Goal: Information Seeking & Learning: Learn about a topic

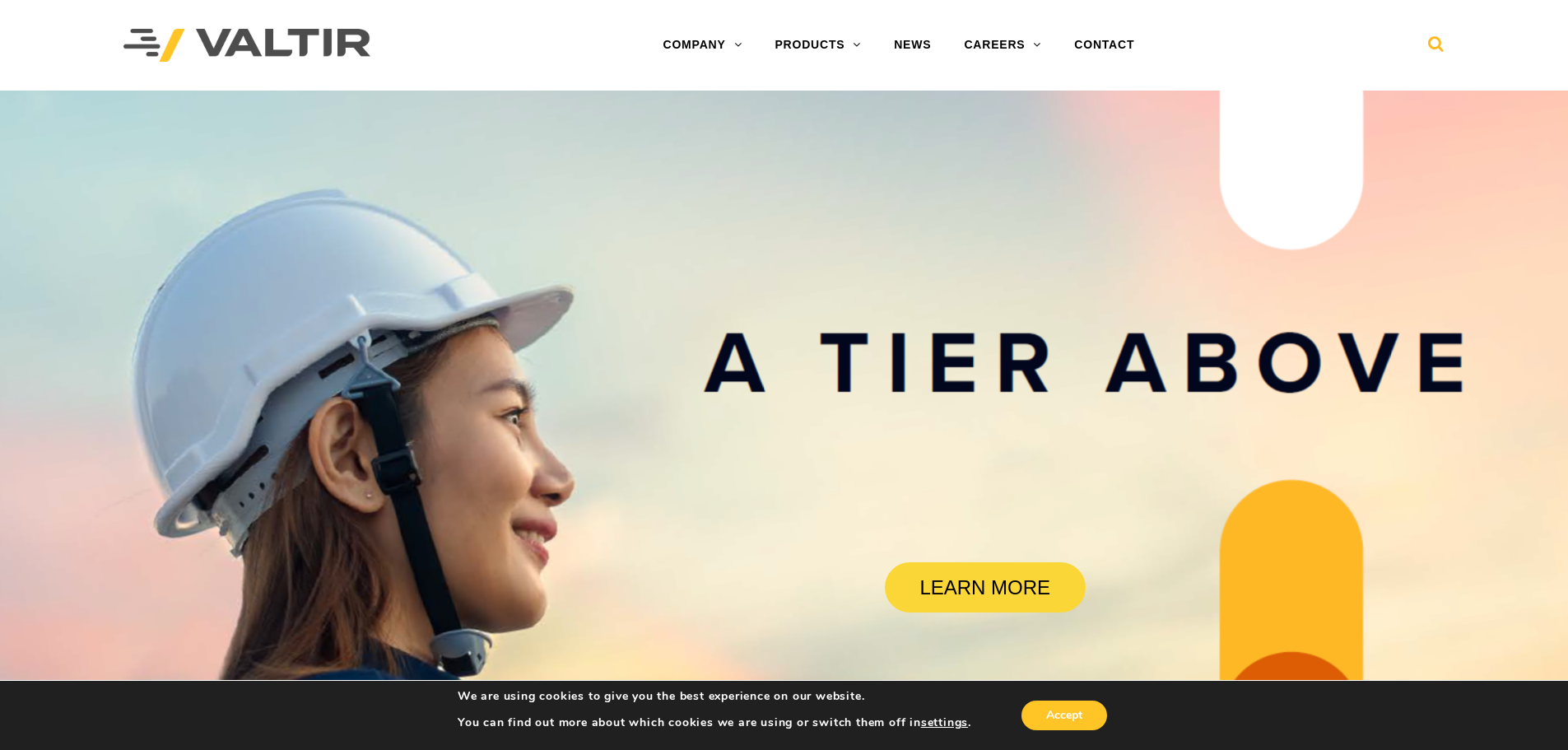
click at [1428, 41] on icon at bounding box center [1437, 48] width 17 height 24
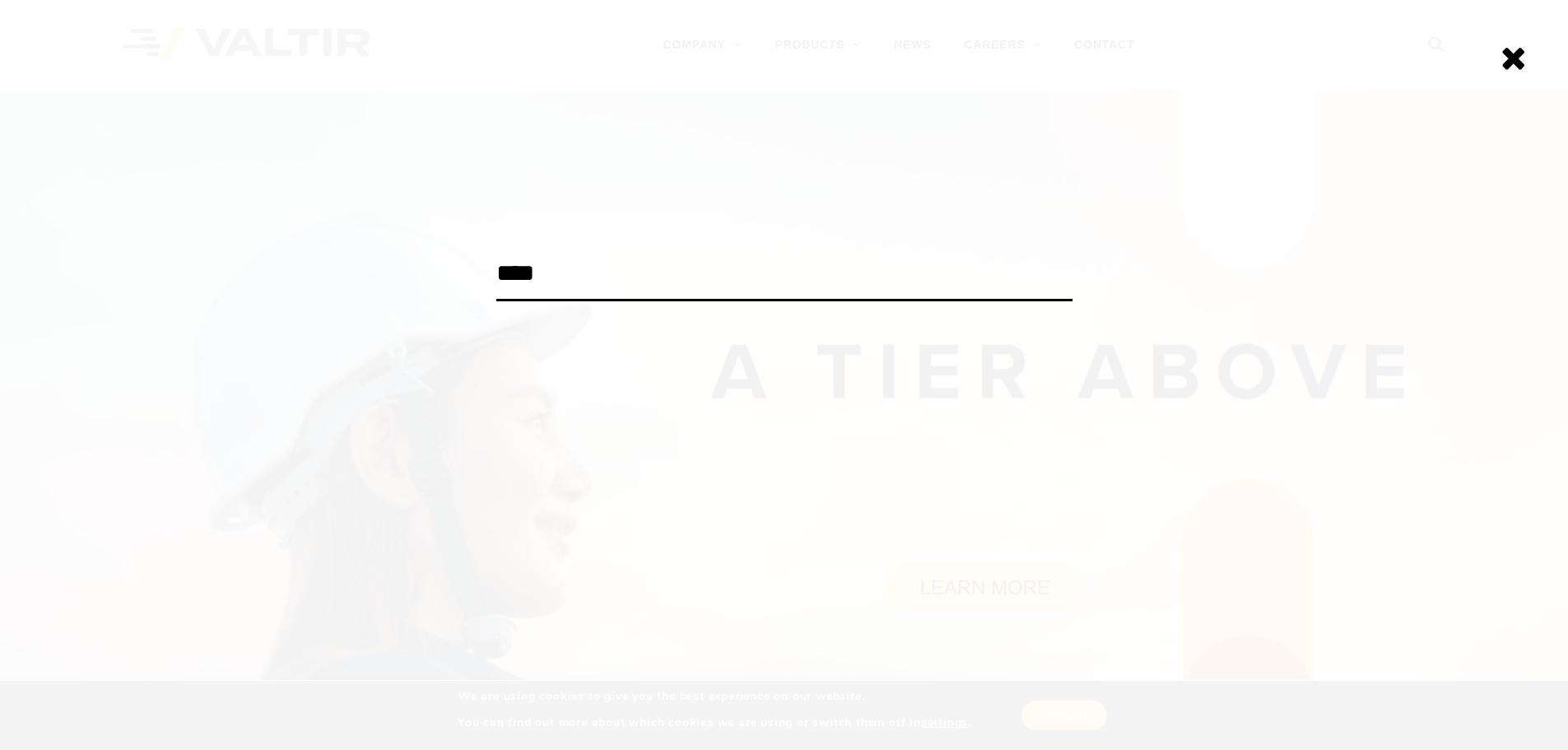
type input "****"
click input "******" at bounding box center [0, 0] width 0 height 0
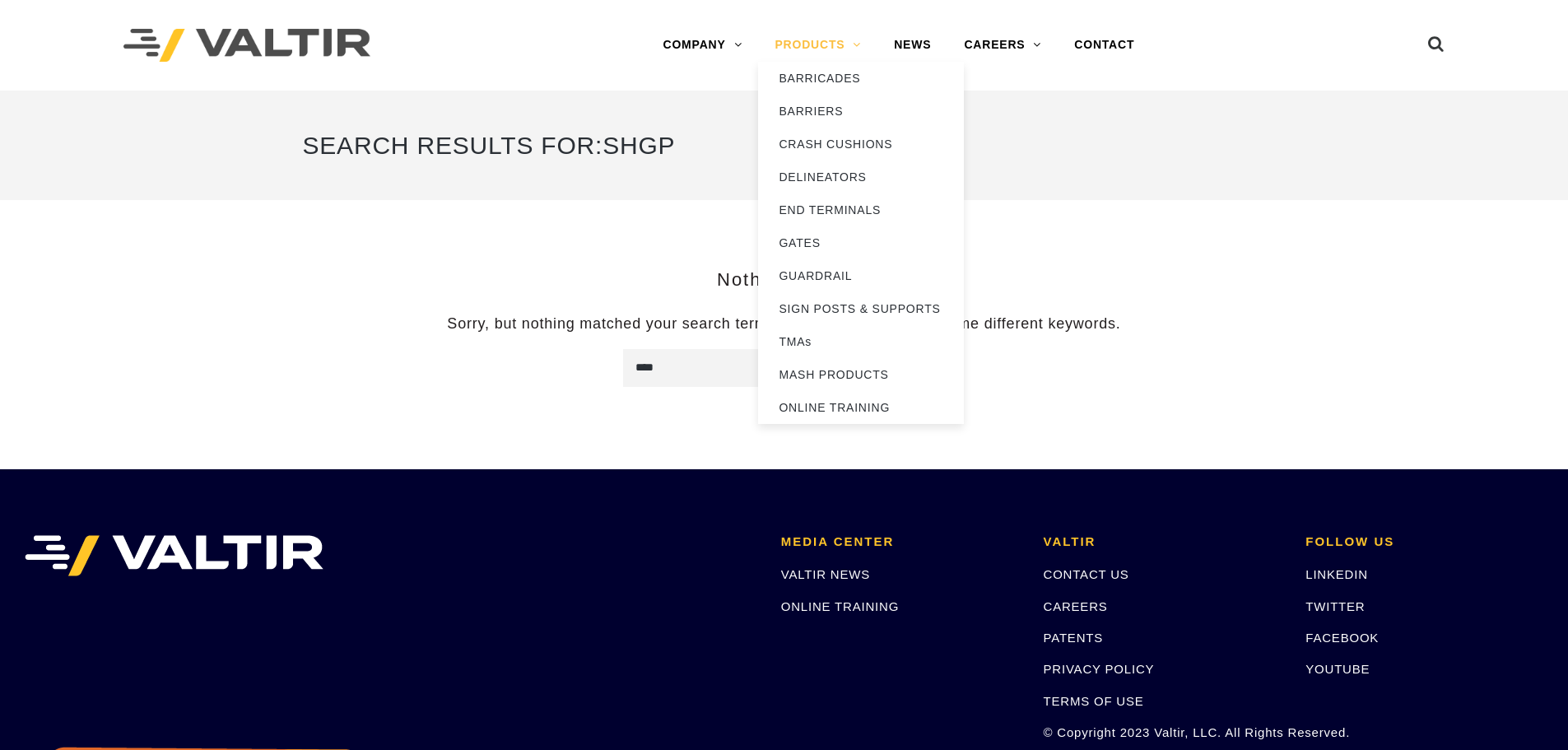
click at [793, 37] on link "PRODUCTS" at bounding box center [818, 45] width 119 height 33
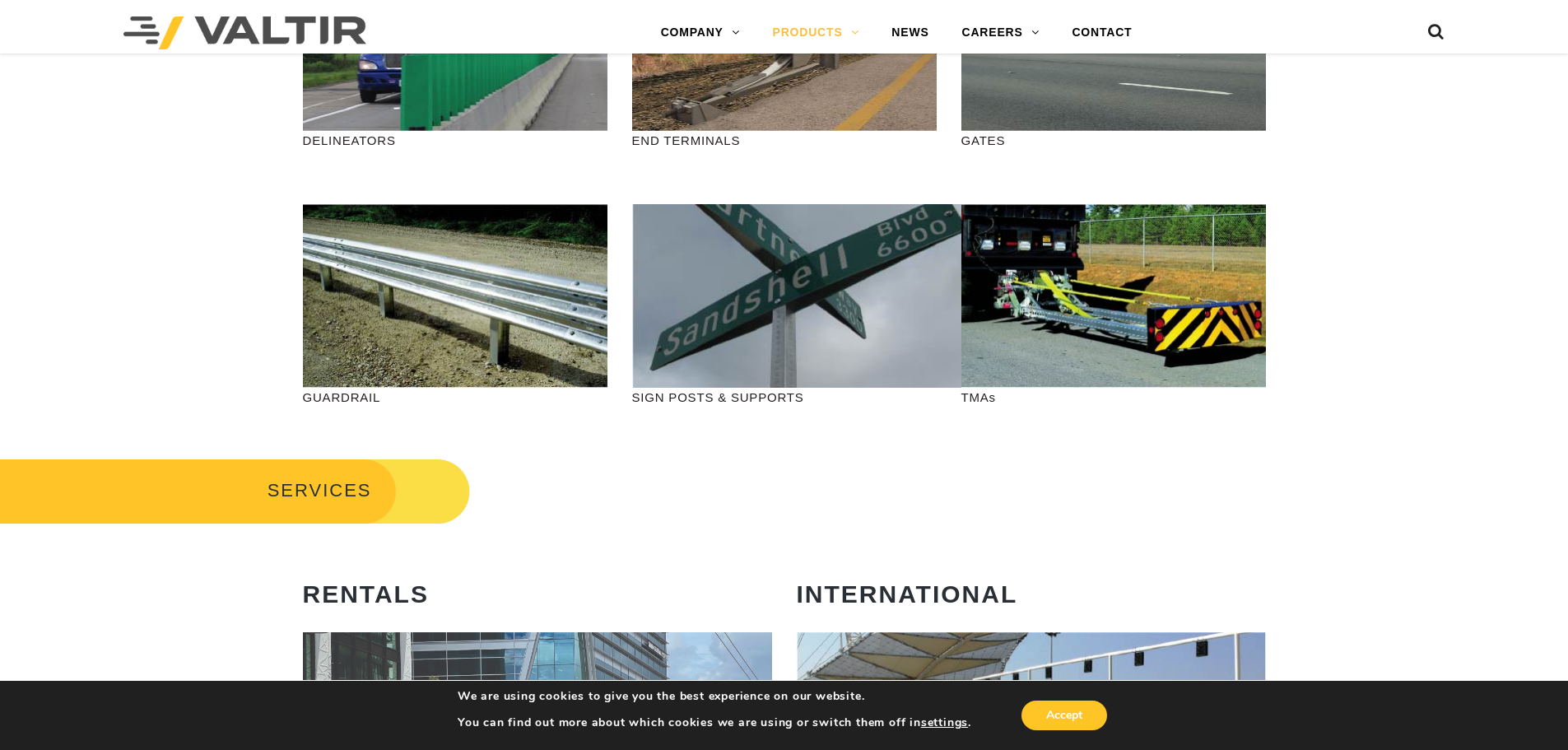
scroll to position [411, 0]
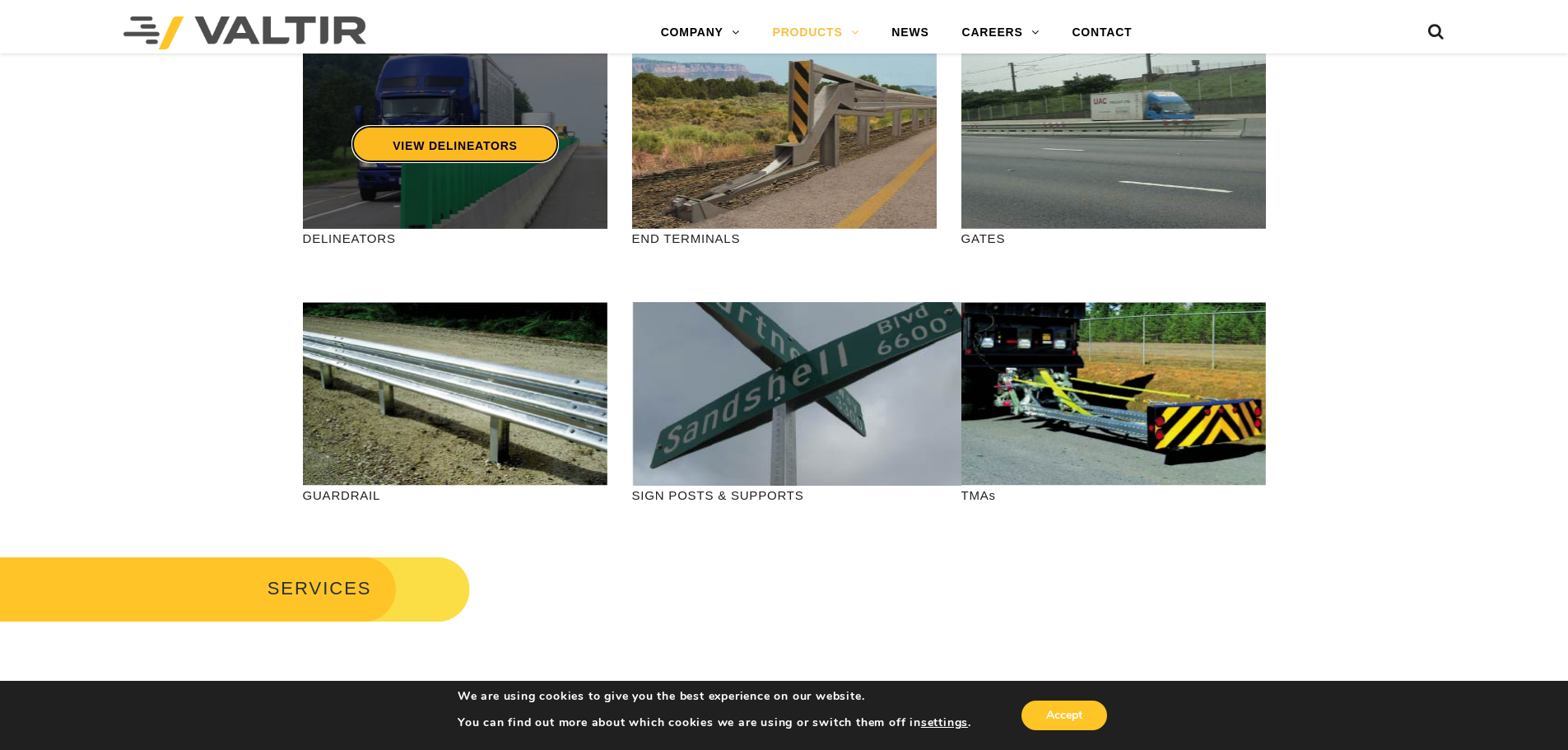
click at [473, 147] on link "VIEW DELINEATORS" at bounding box center [455, 144] width 207 height 38
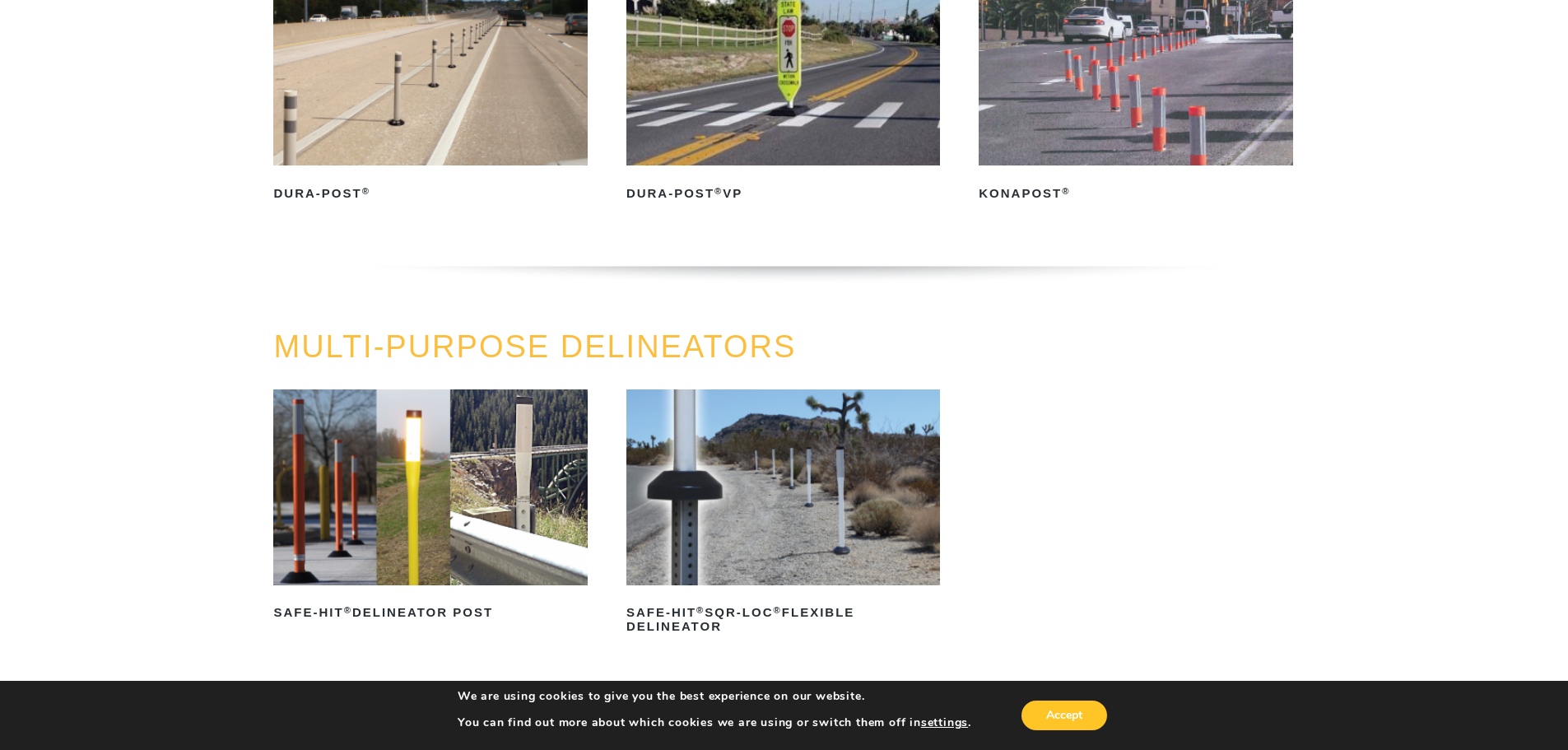
scroll to position [329, 0]
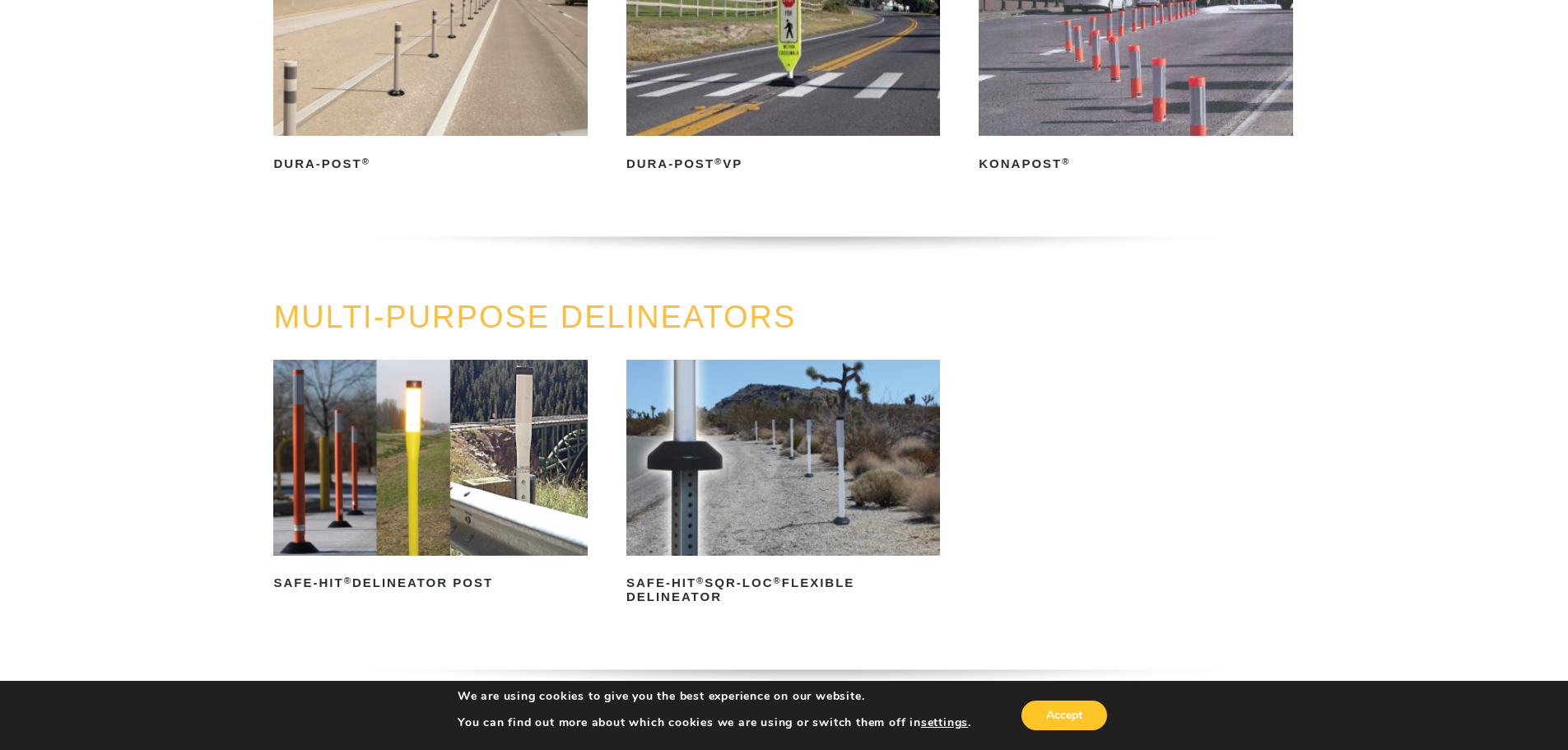
click at [375, 420] on img at bounding box center [430, 458] width 313 height 196
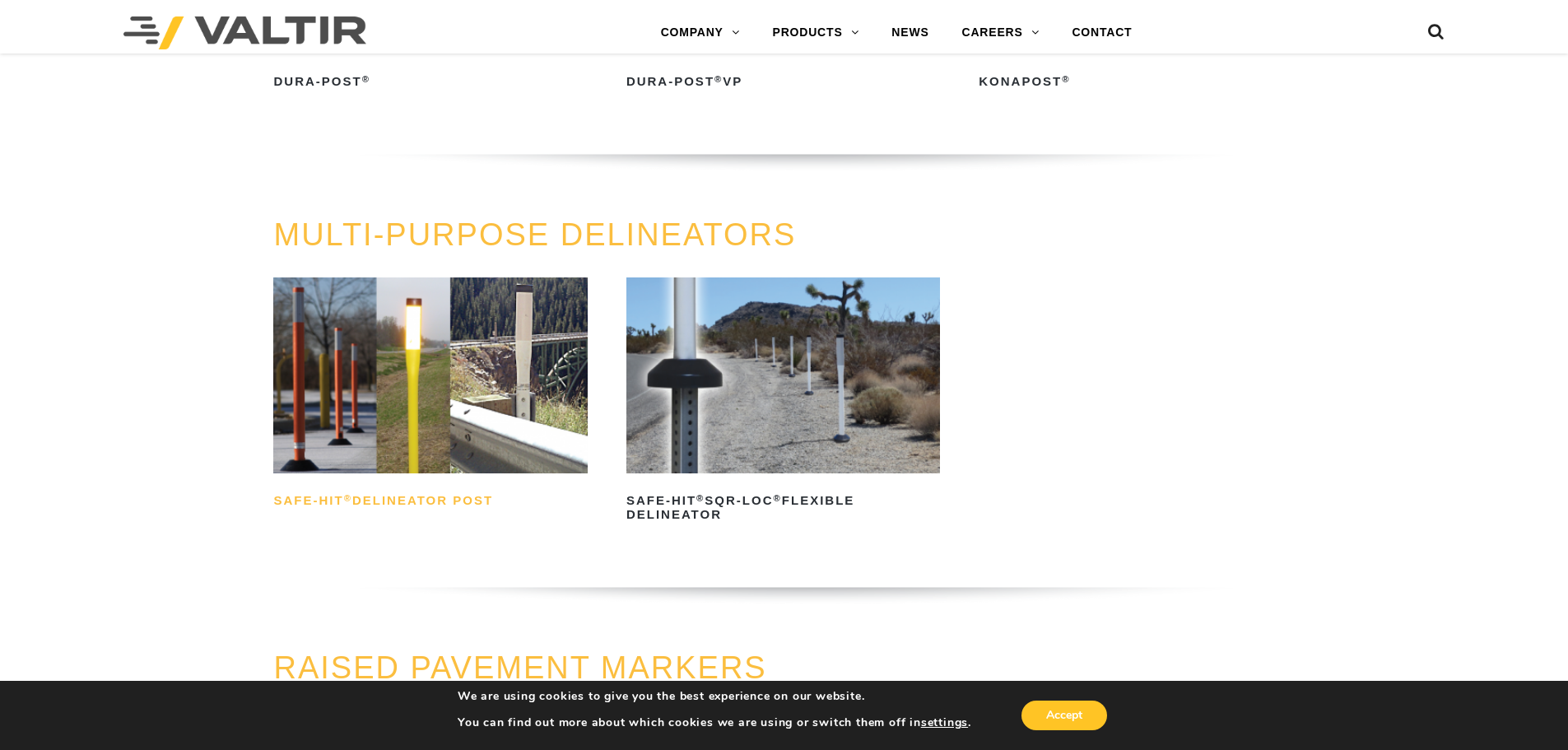
click at [408, 492] on h2 "Safe-Hit ® Delineator Post" at bounding box center [430, 501] width 313 height 26
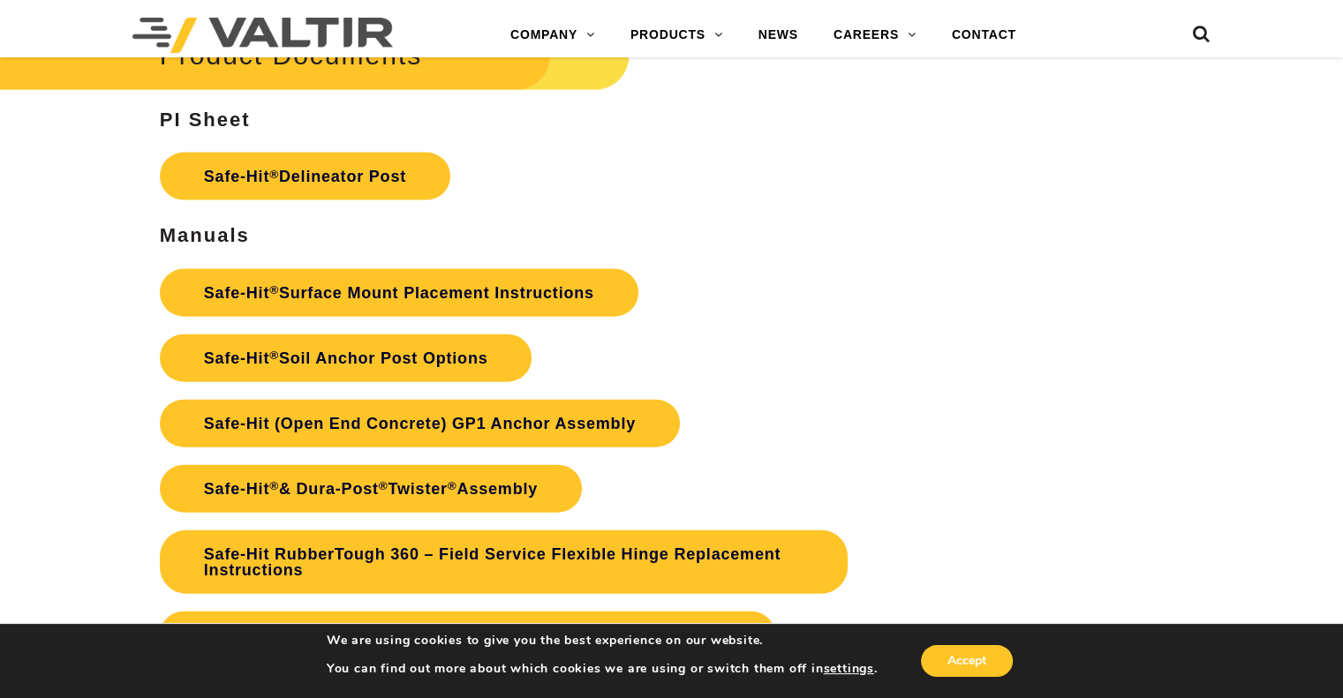
scroll to position [3884, 0]
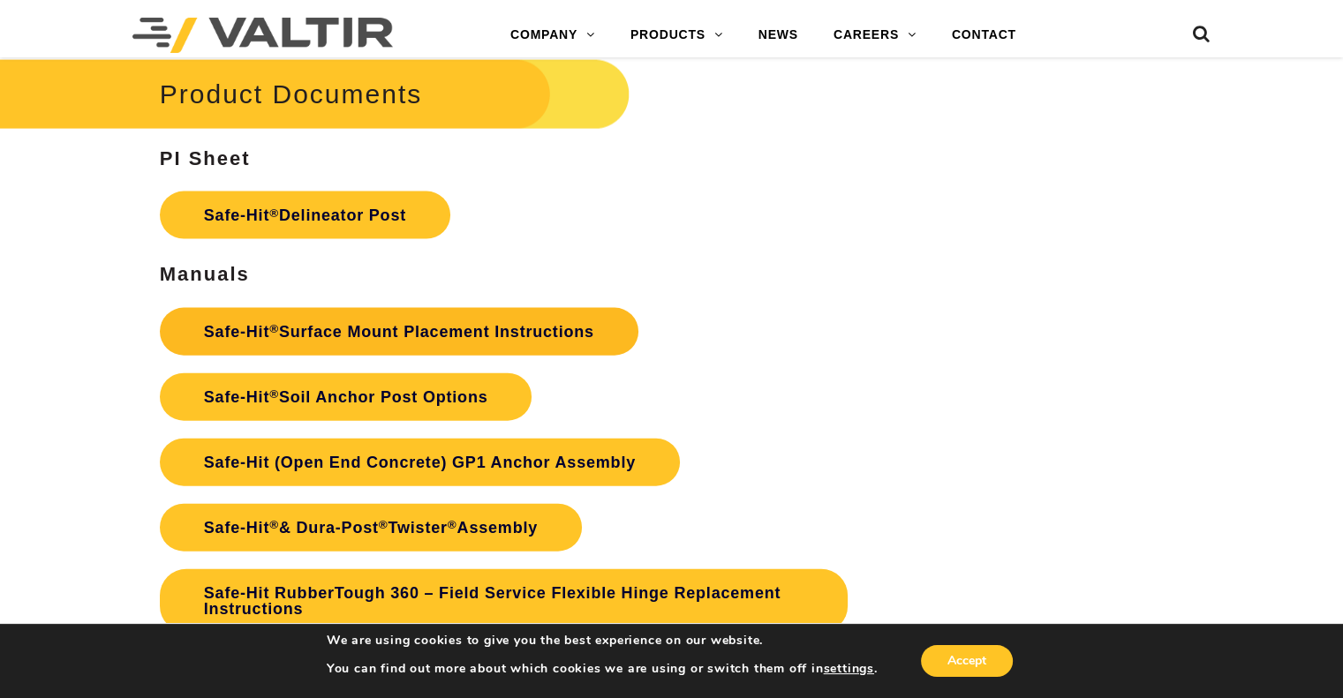
click at [410, 334] on link "Safe-Hit ® Surface Mount Placement Instructions" at bounding box center [399, 332] width 478 height 48
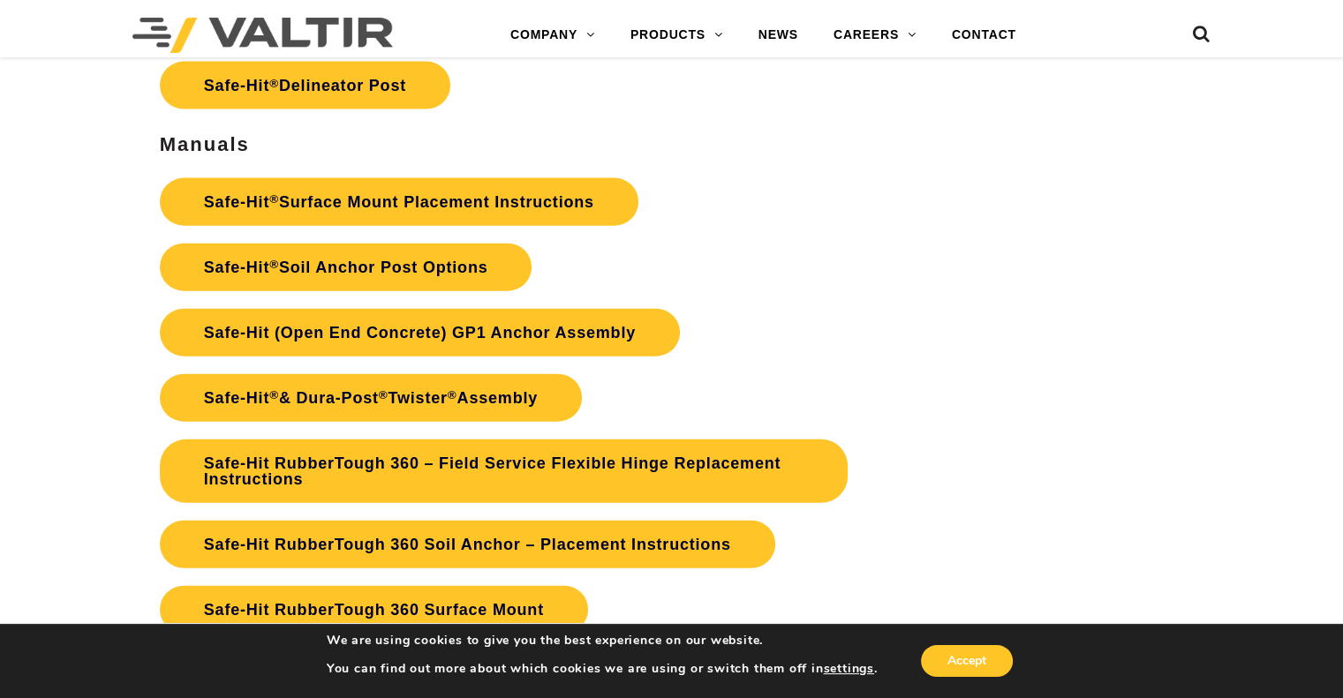
scroll to position [3972, 0]
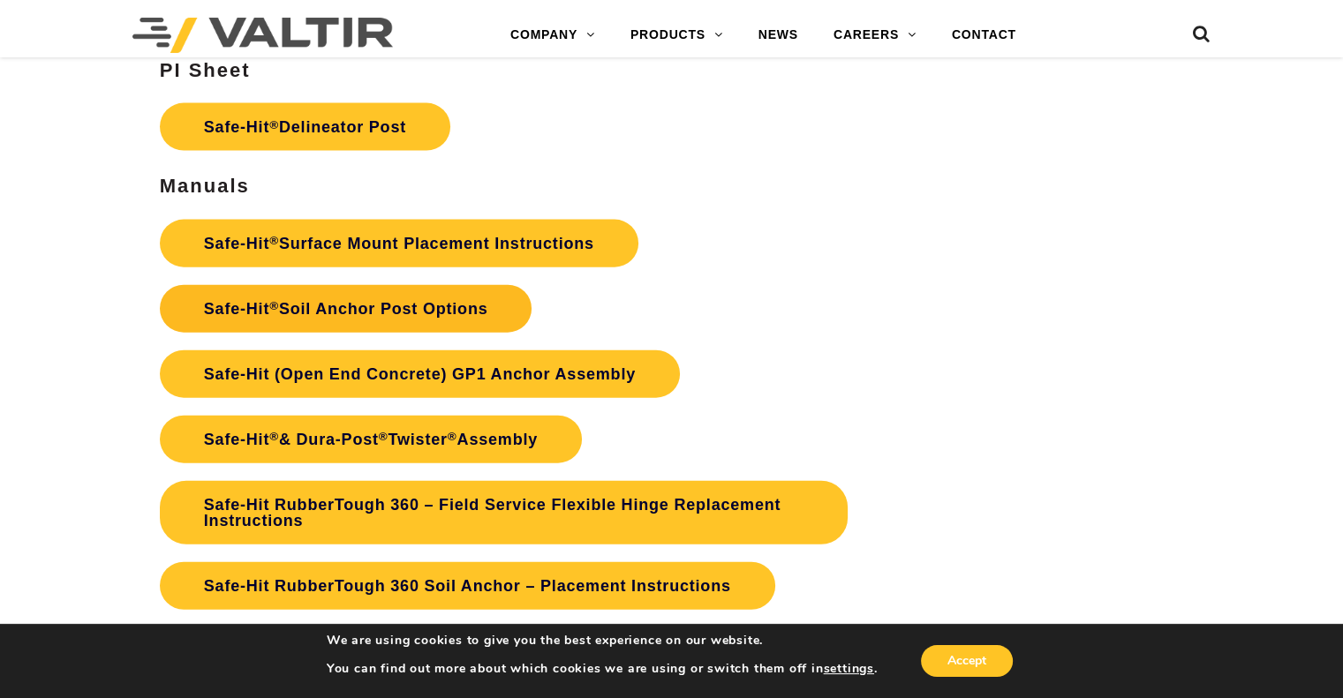
click at [429, 294] on link "Safe-Hit ® Soil Anchor Post Options" at bounding box center [346, 309] width 373 height 48
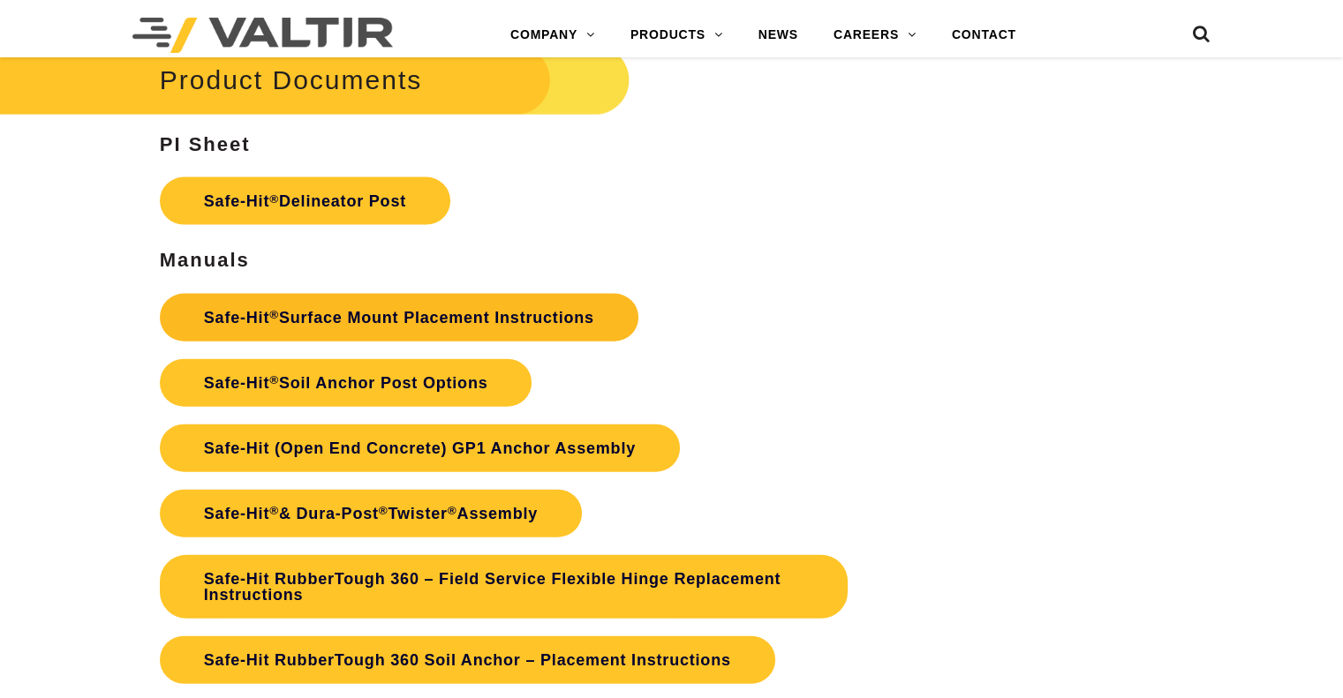
scroll to position [3972, 0]
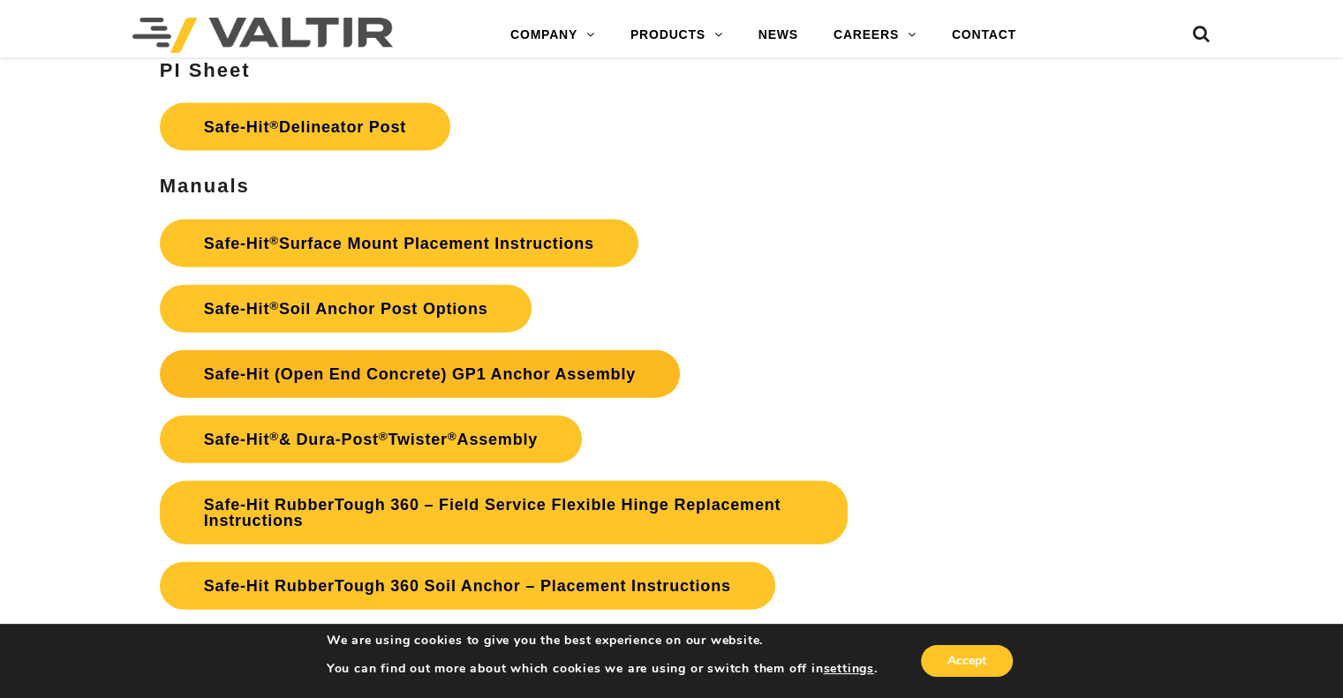
click at [408, 365] on link "Safe-Hit (Open End Concrete) GP1 Anchor Assembly" at bounding box center [420, 374] width 520 height 48
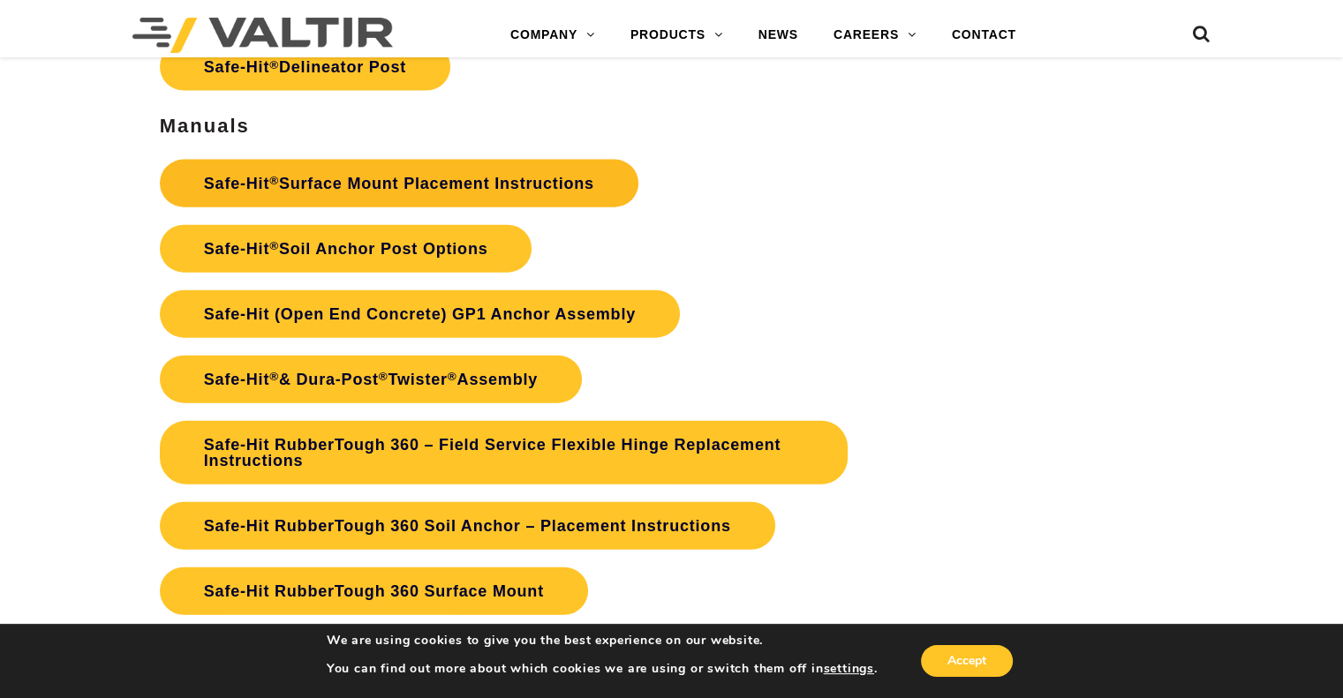
scroll to position [4075, 0]
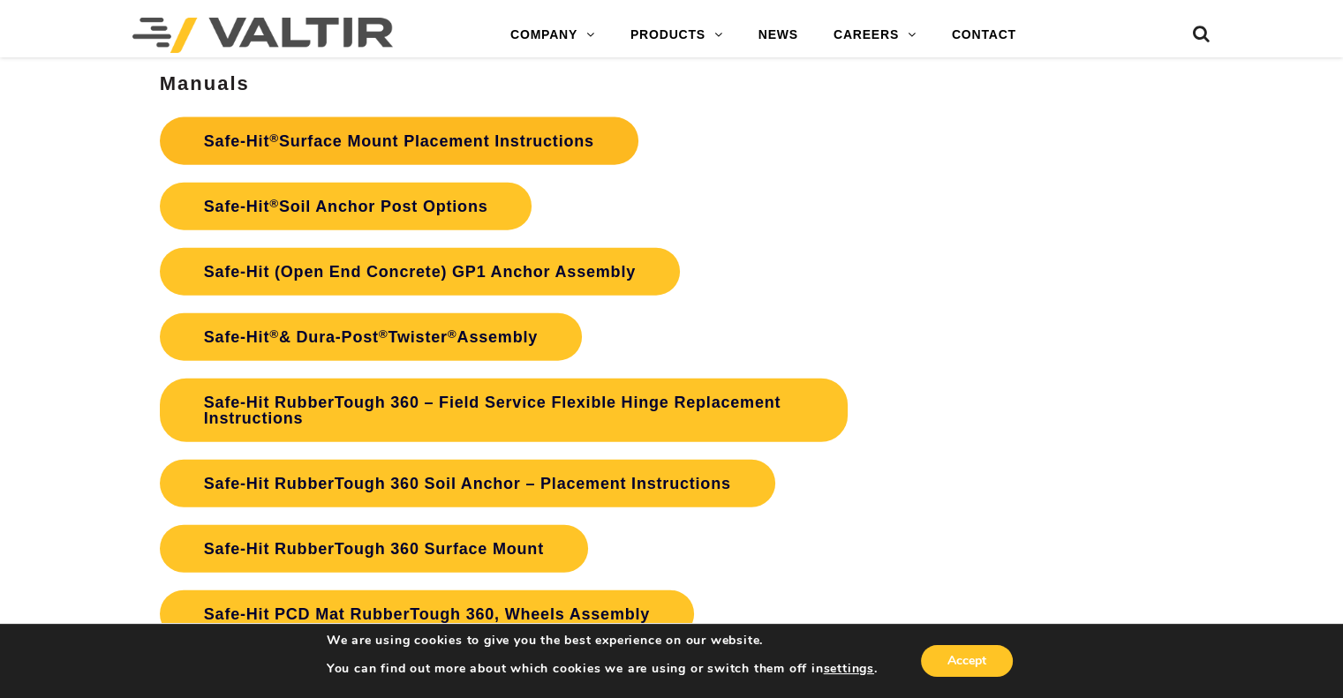
click at [588, 132] on link "Safe-Hit ® Surface Mount Placement Instructions" at bounding box center [399, 141] width 478 height 48
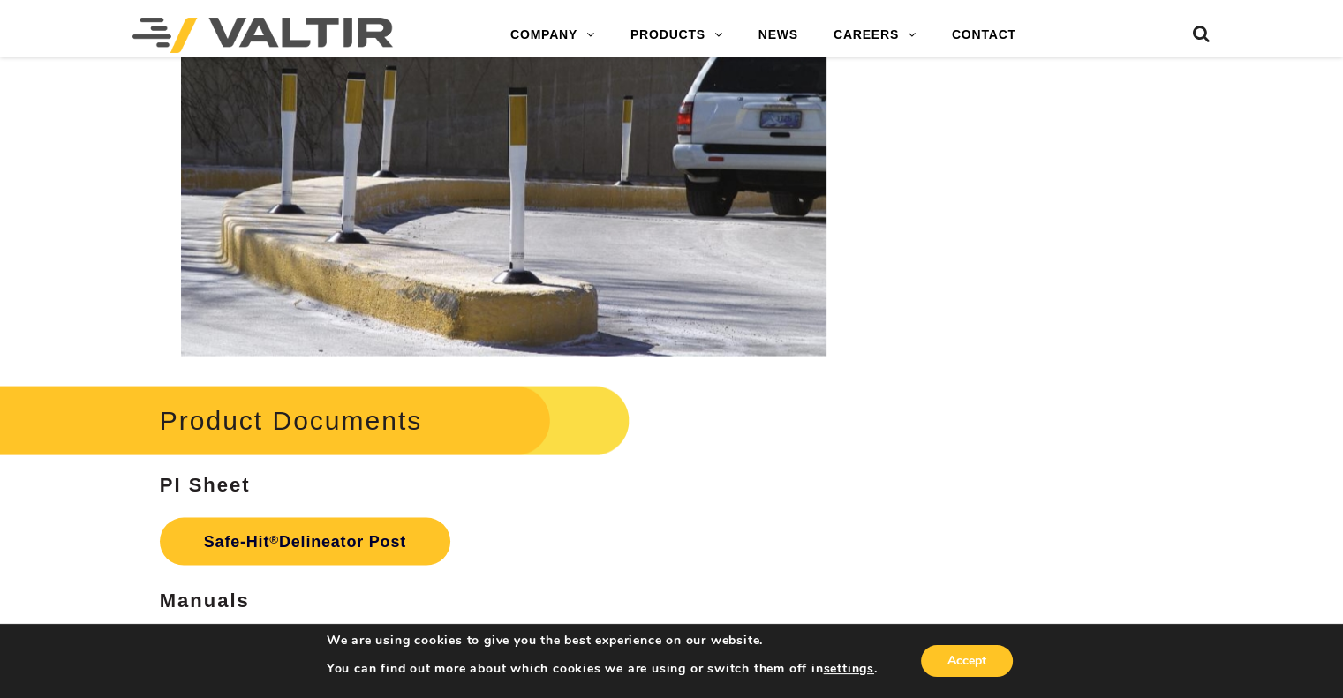
scroll to position [3810, 0]
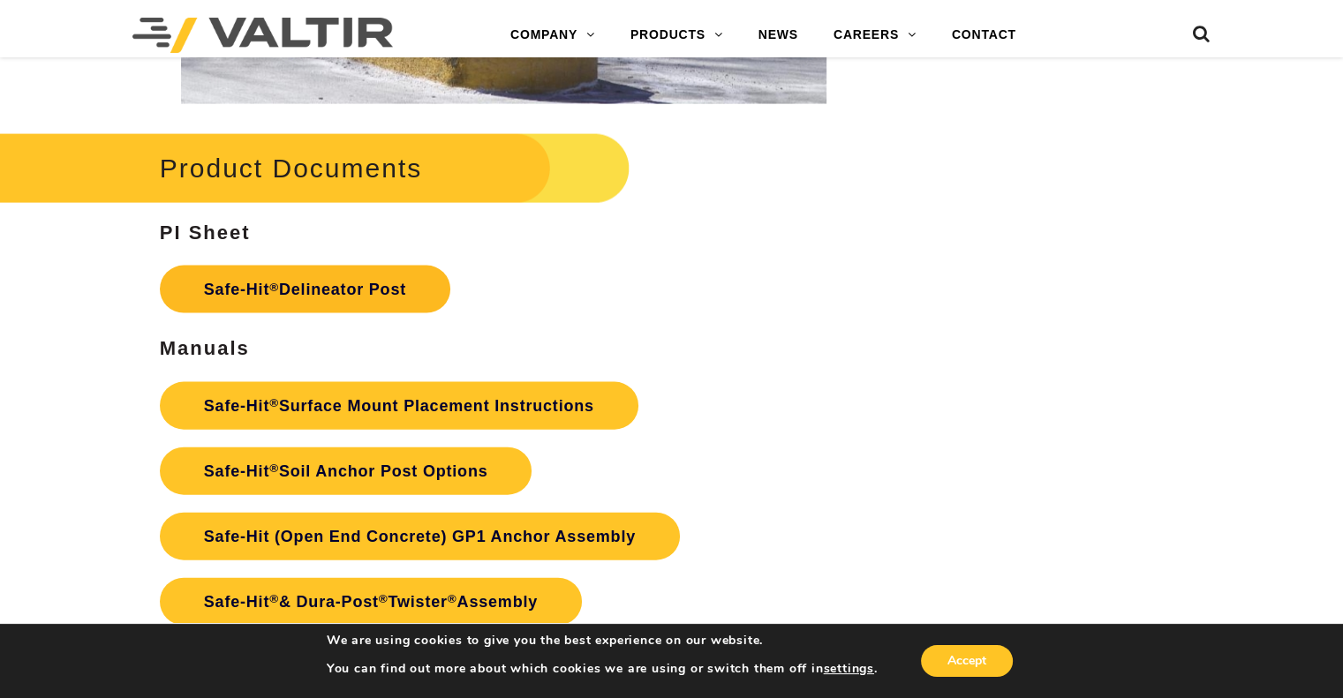
click at [388, 288] on link "Safe-Hit ® Delineator Post" at bounding box center [305, 290] width 290 height 48
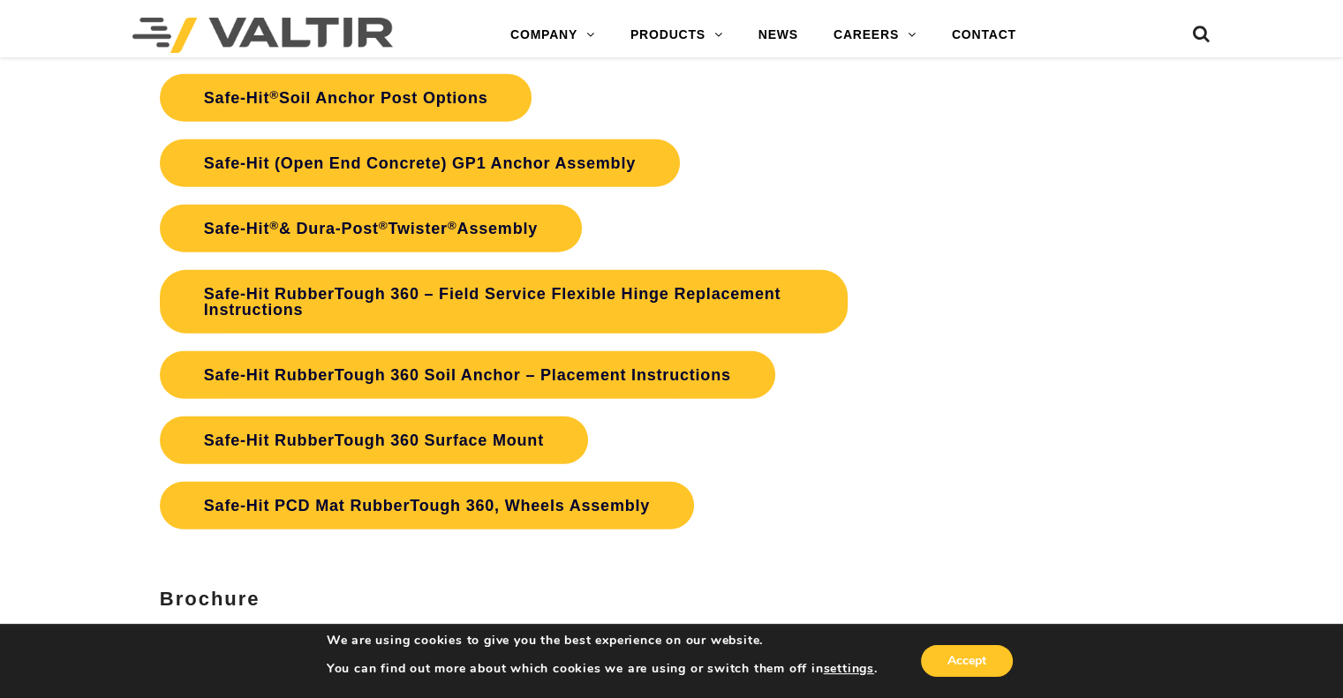
scroll to position [4075, 0]
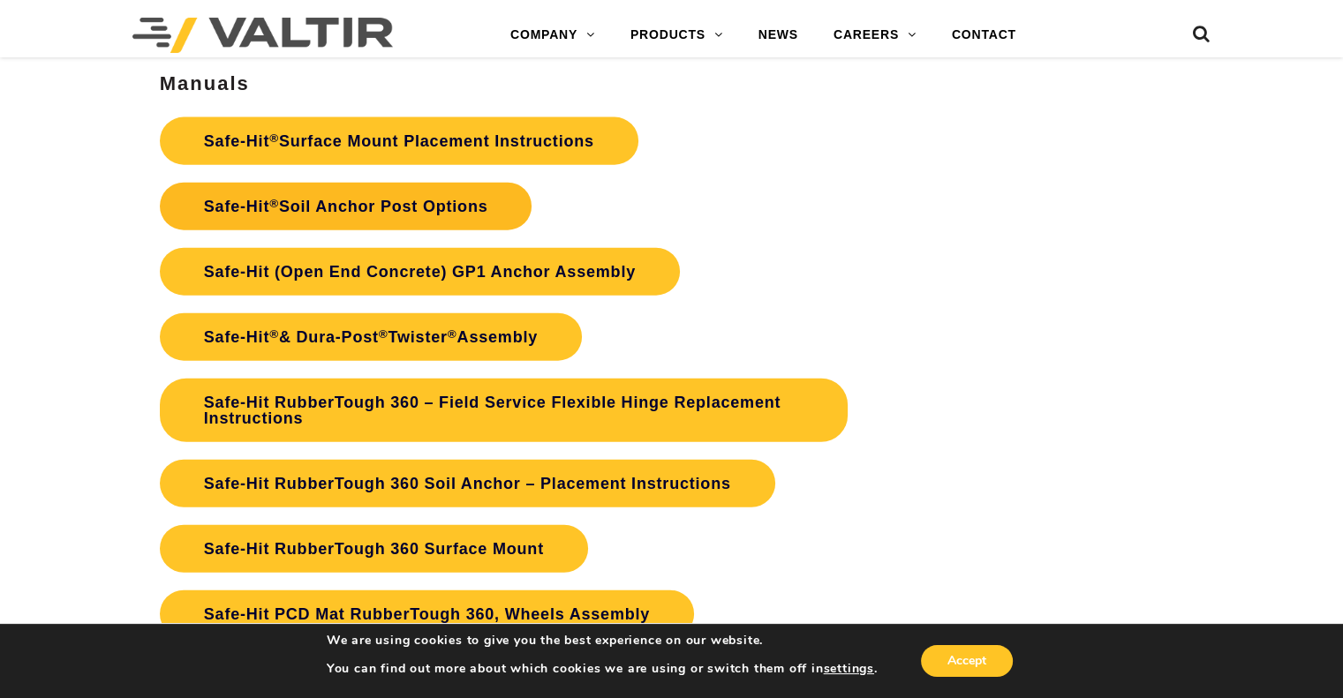
click at [426, 192] on link "Safe-Hit ® Soil Anchor Post Options" at bounding box center [346, 207] width 373 height 48
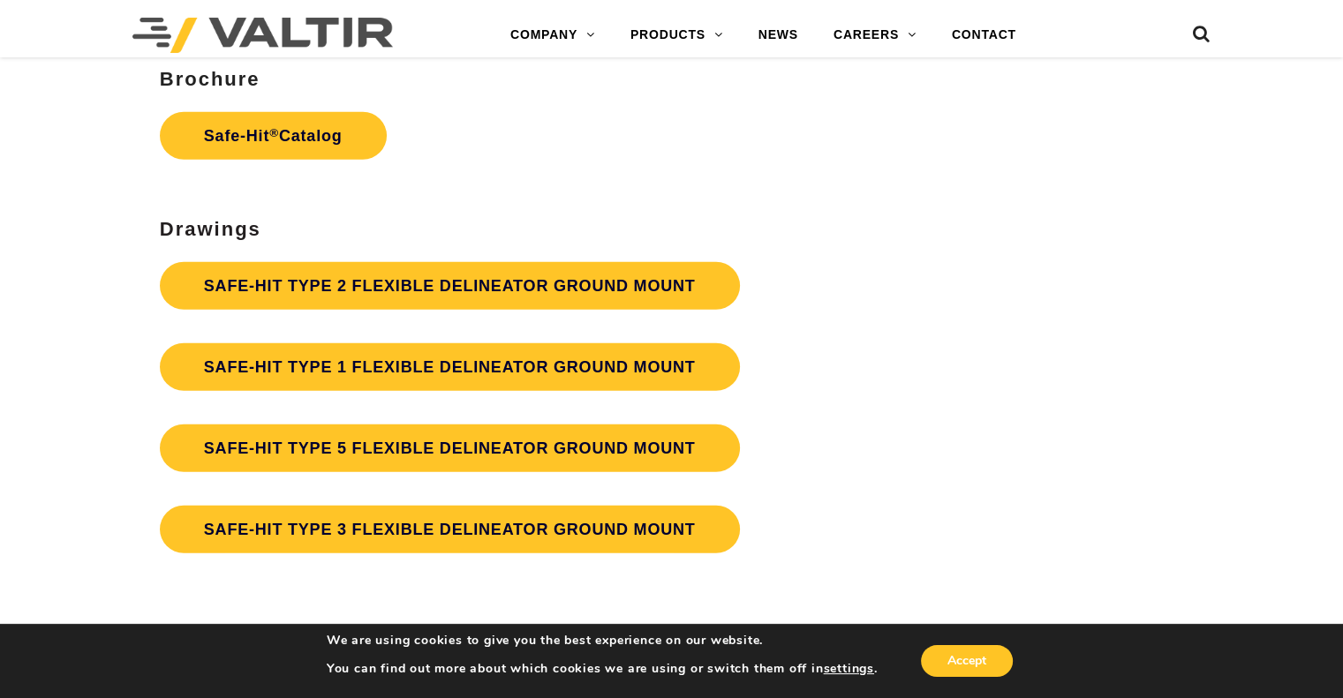
scroll to position [4733, 0]
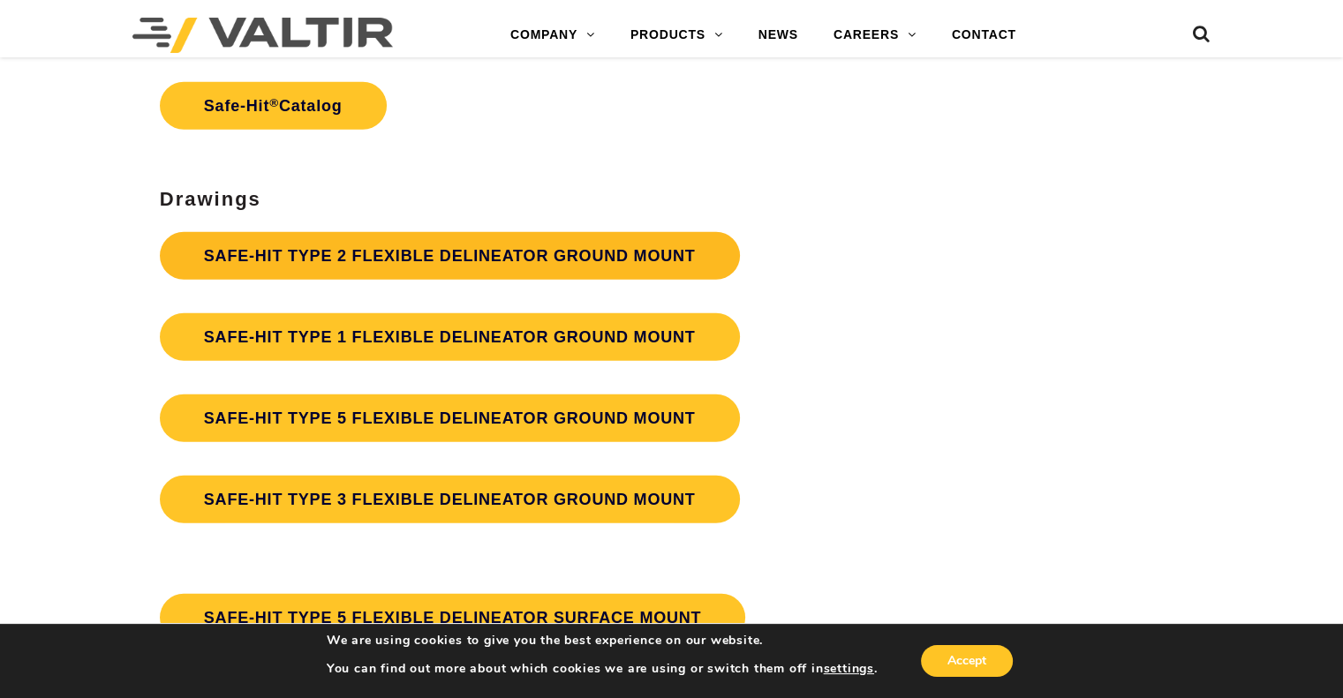
click at [484, 241] on link "SAFE-HIT TYPE 2 FLEXIBLE DELINEATOR GROUND MOUNT" at bounding box center [450, 256] width 580 height 48
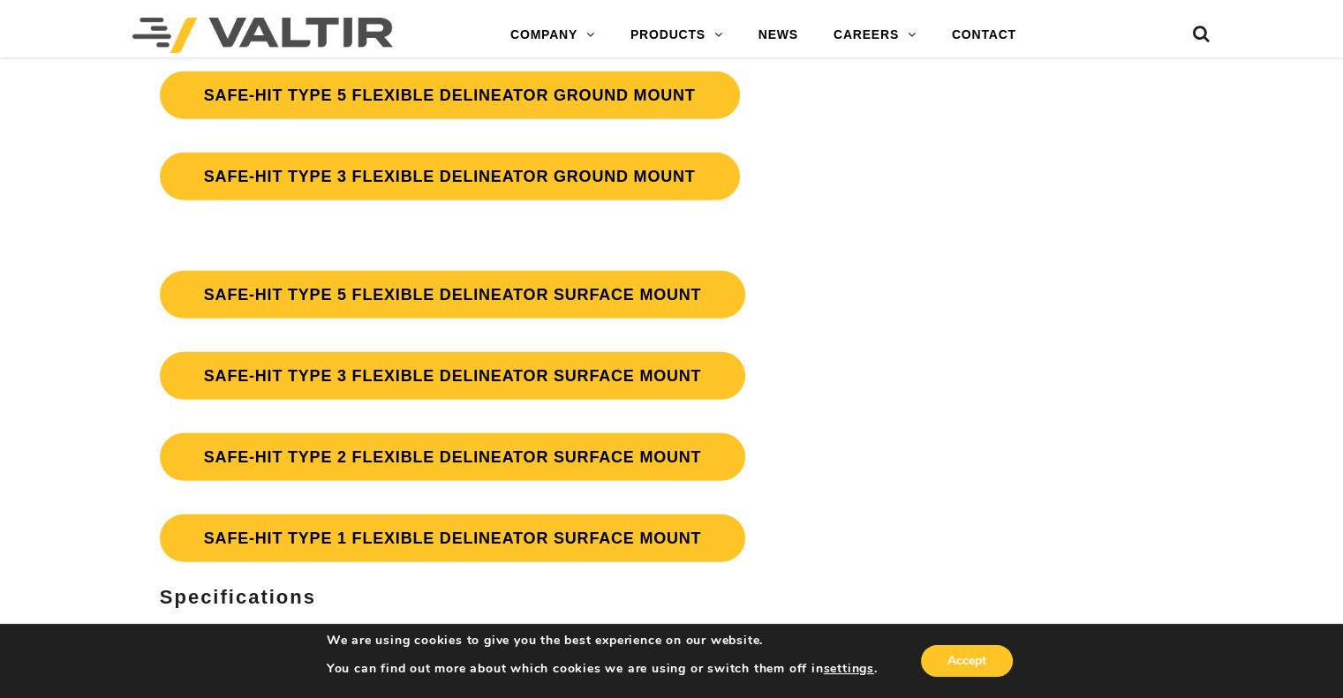
scroll to position [5086, 0]
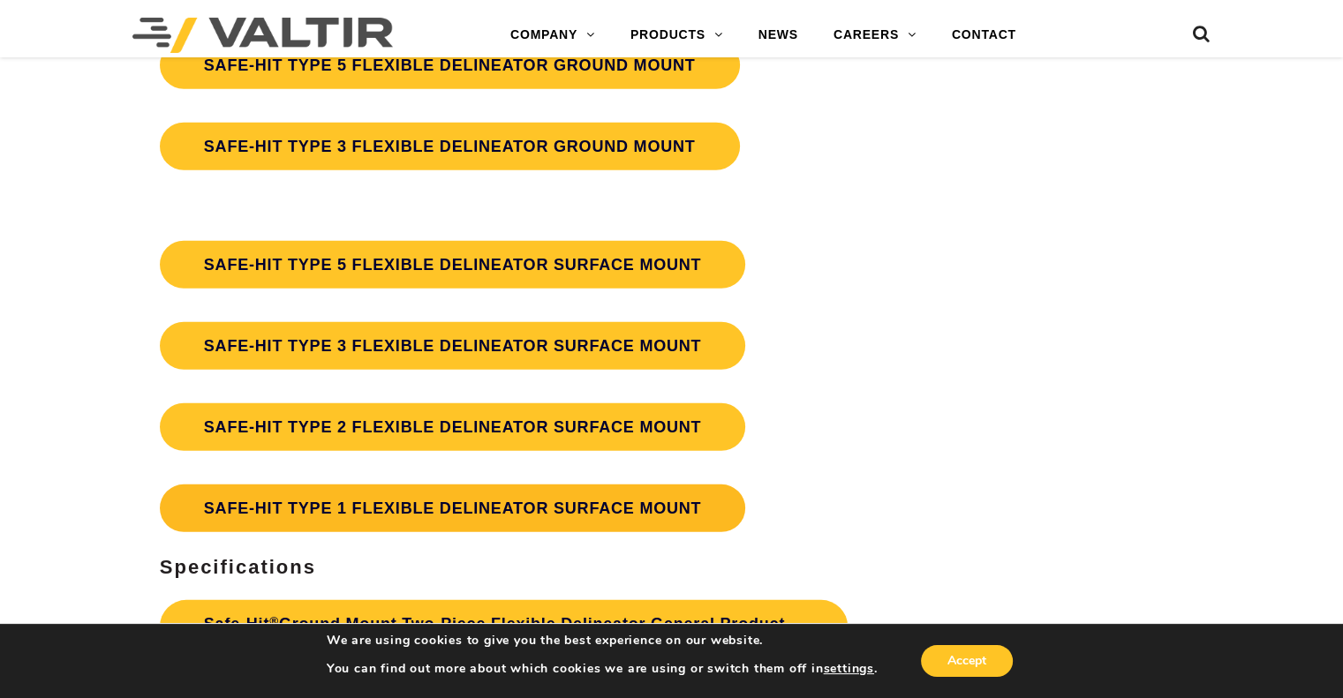
click at [360, 496] on link "SAFE-HIT TYPE 1 FLEXIBLE DELINEATOR SURFACE MOUNT" at bounding box center [453, 509] width 586 height 48
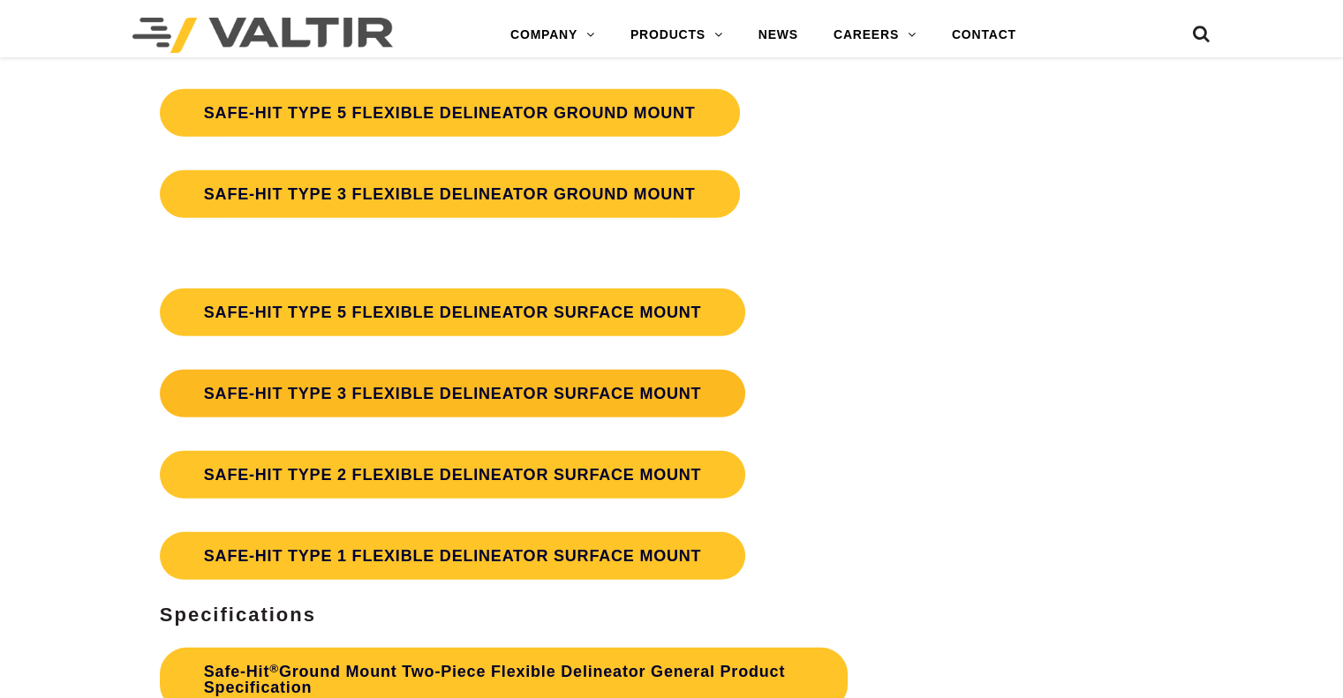
scroll to position [5086, 0]
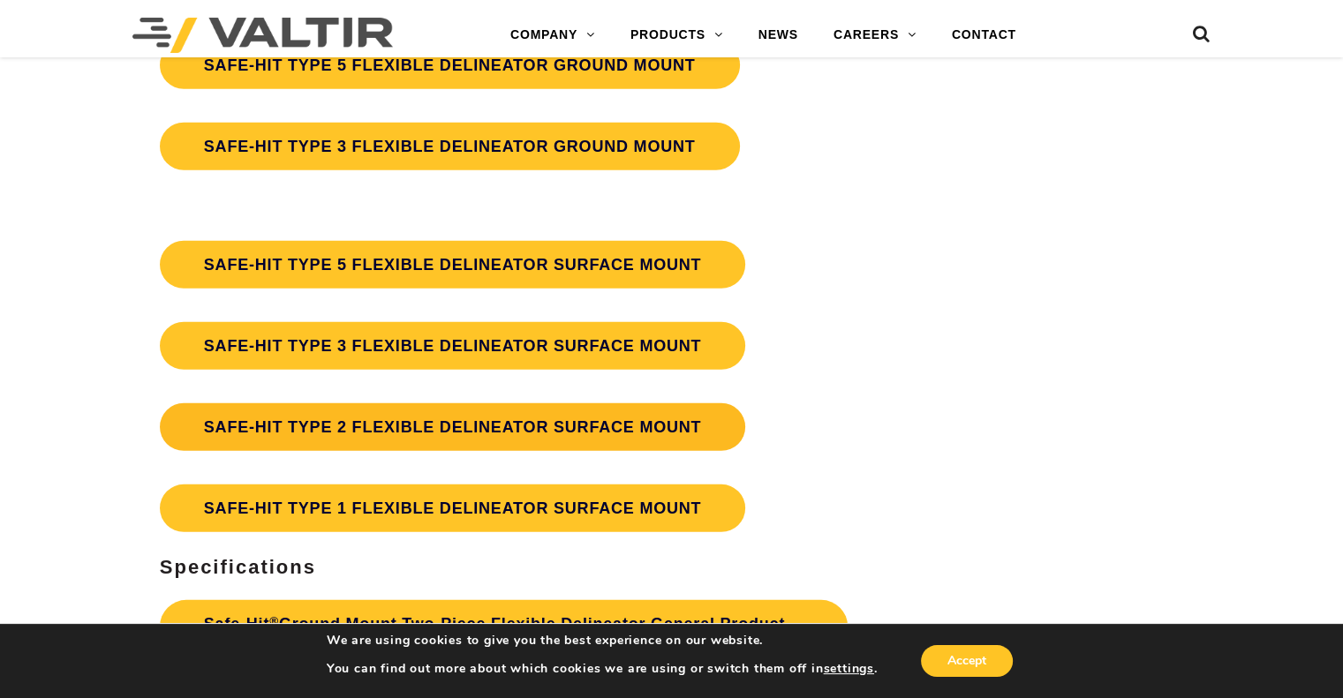
click at [363, 426] on link "SAFE-HIT TYPE 2 FLEXIBLE DELINEATOR SURFACE MOUNT" at bounding box center [453, 427] width 586 height 48
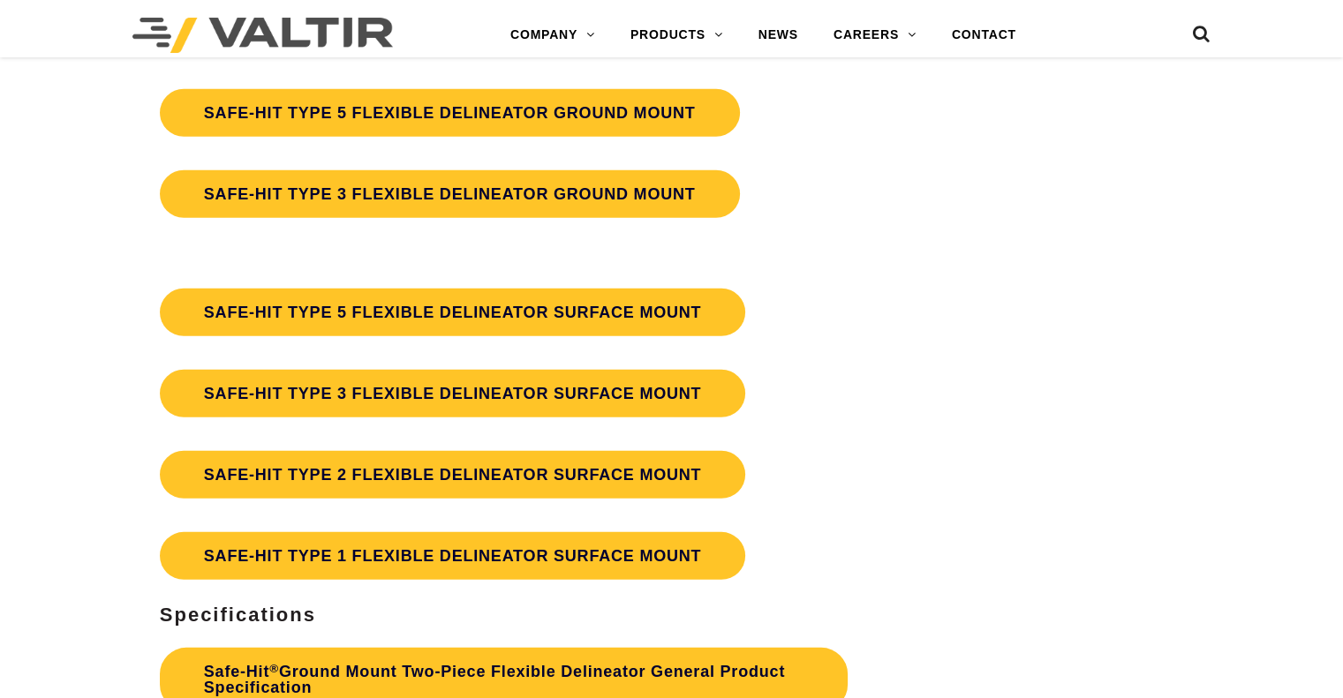
scroll to position [5086, 0]
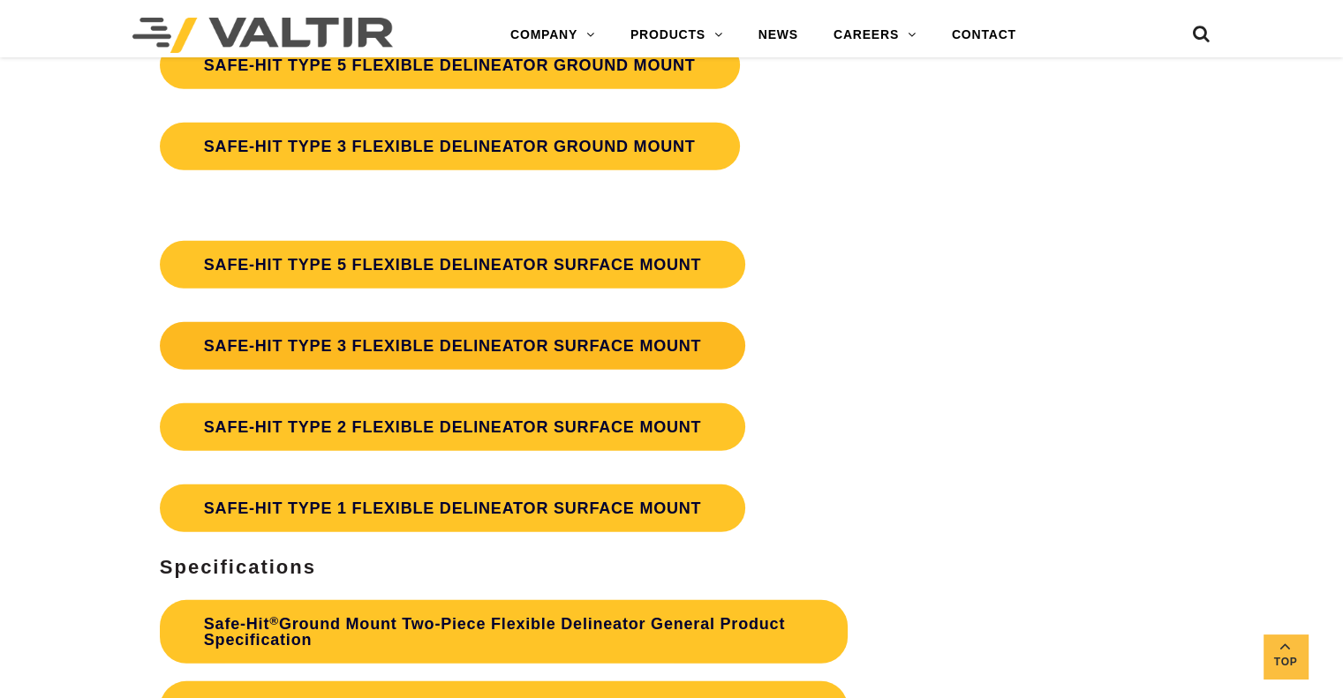
click at [334, 343] on link "SAFE-HIT TYPE 3 FLEXIBLE DELINEATOR SURFACE MOUNT" at bounding box center [453, 346] width 586 height 48
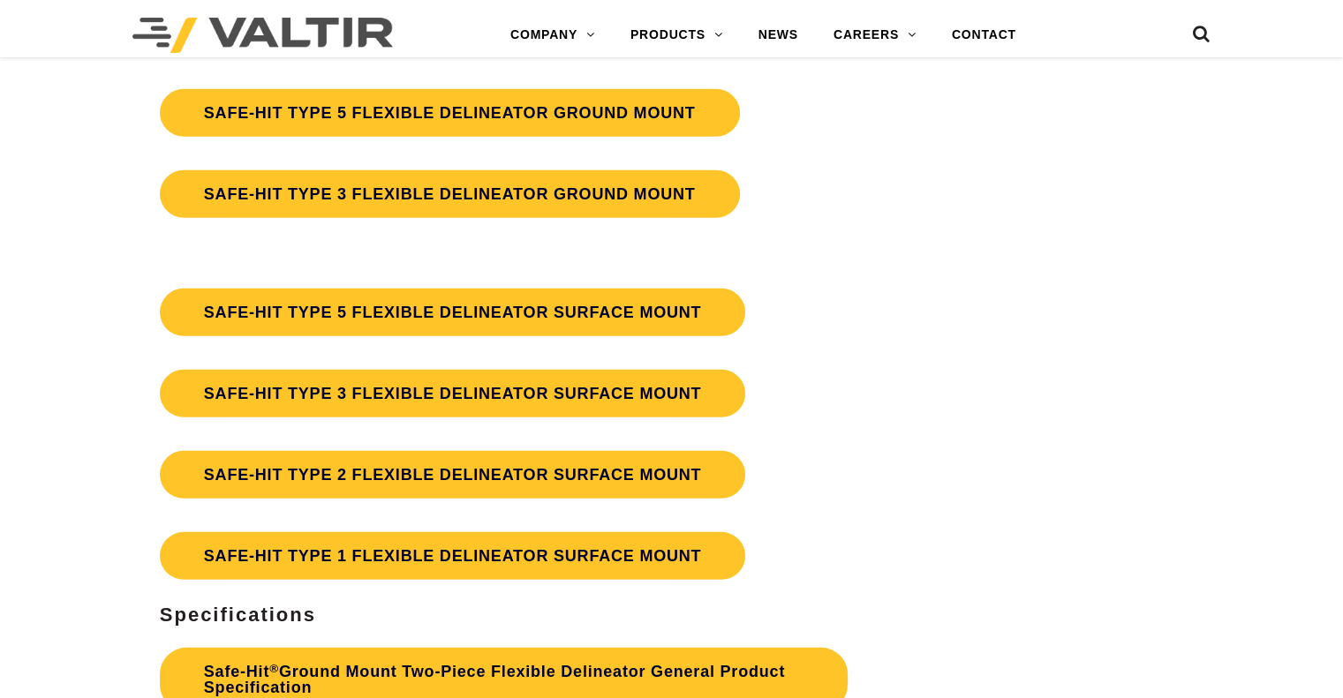
scroll to position [5086, 0]
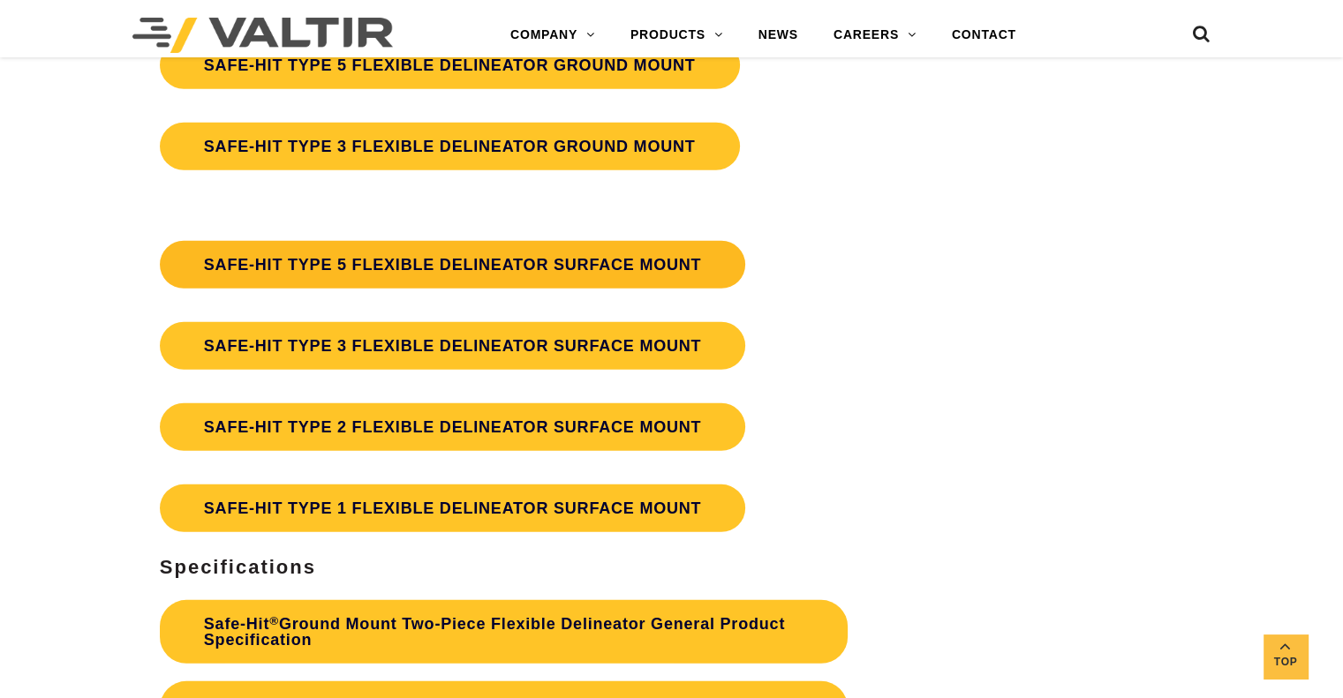
click at [252, 257] on link "SAFE-HIT TYPE 5 FLEXIBLE DELINEATOR SURFACE MOUNT" at bounding box center [453, 265] width 586 height 48
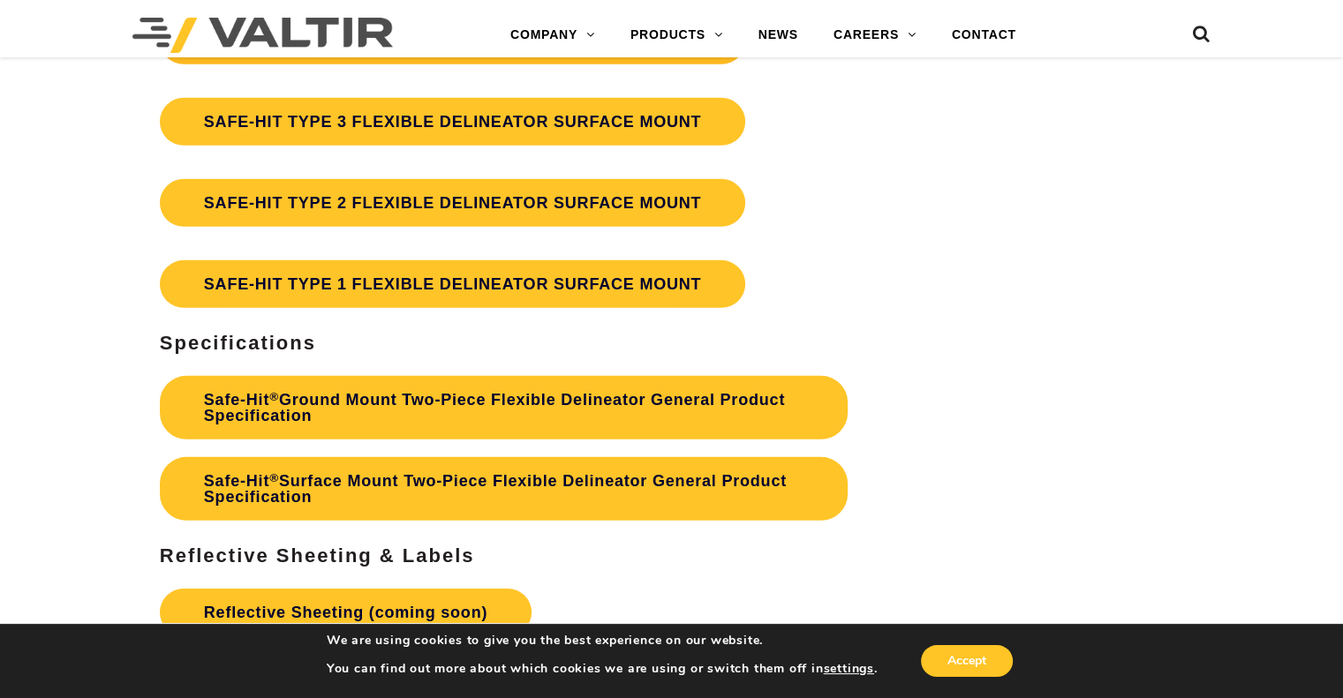
scroll to position [5351, 0]
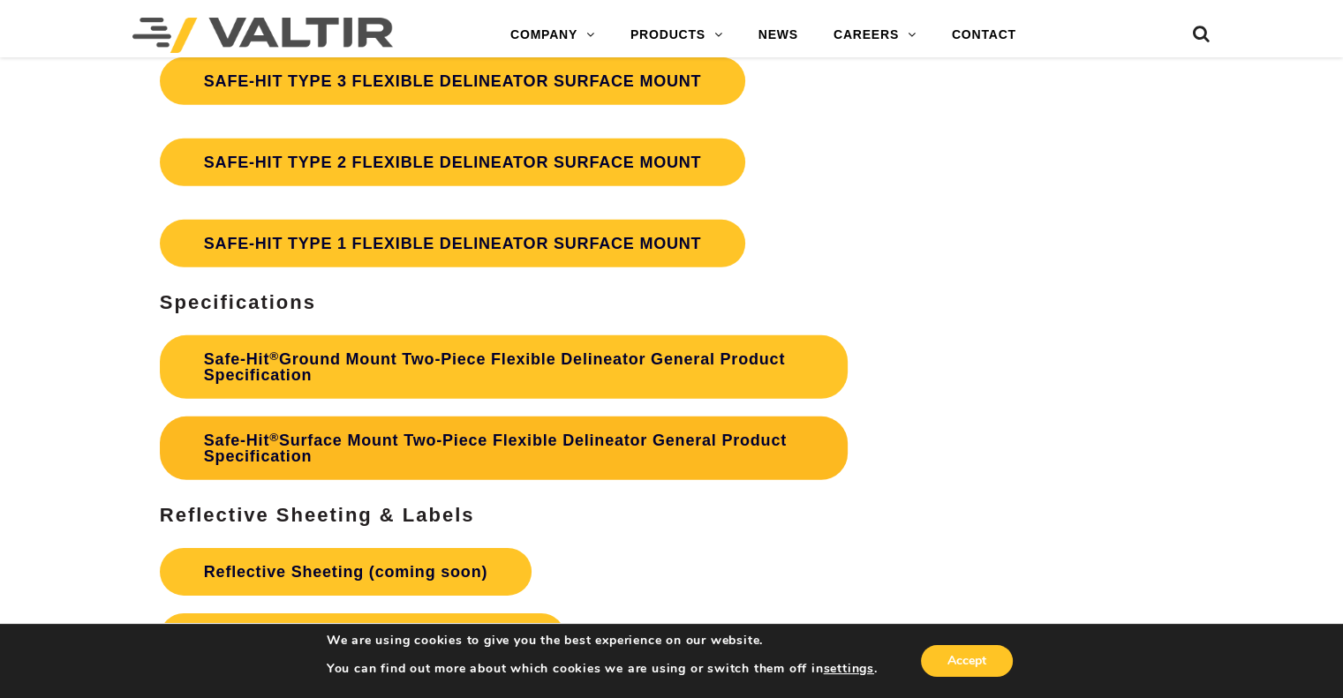
click at [495, 429] on link "Safe-Hit ® Surface Mount Two-Piece Flexible Delineator General Product Specific…" at bounding box center [504, 449] width 688 height 64
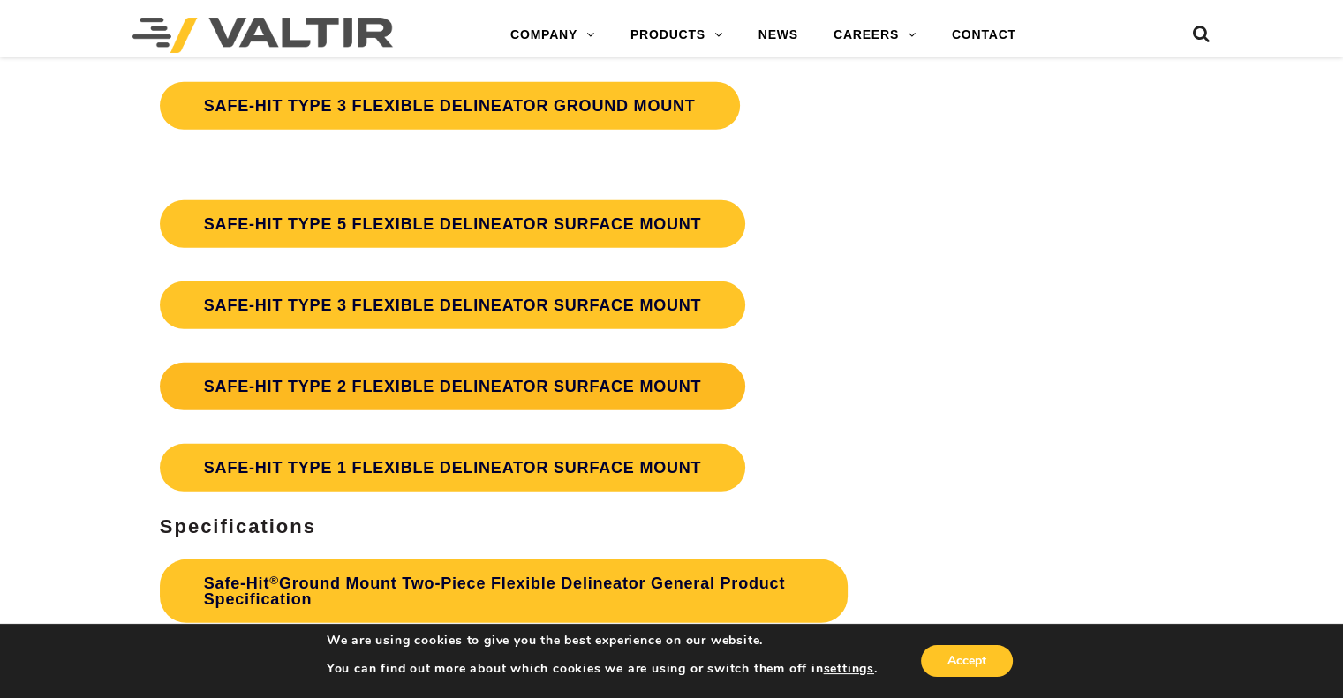
scroll to position [5086, 0]
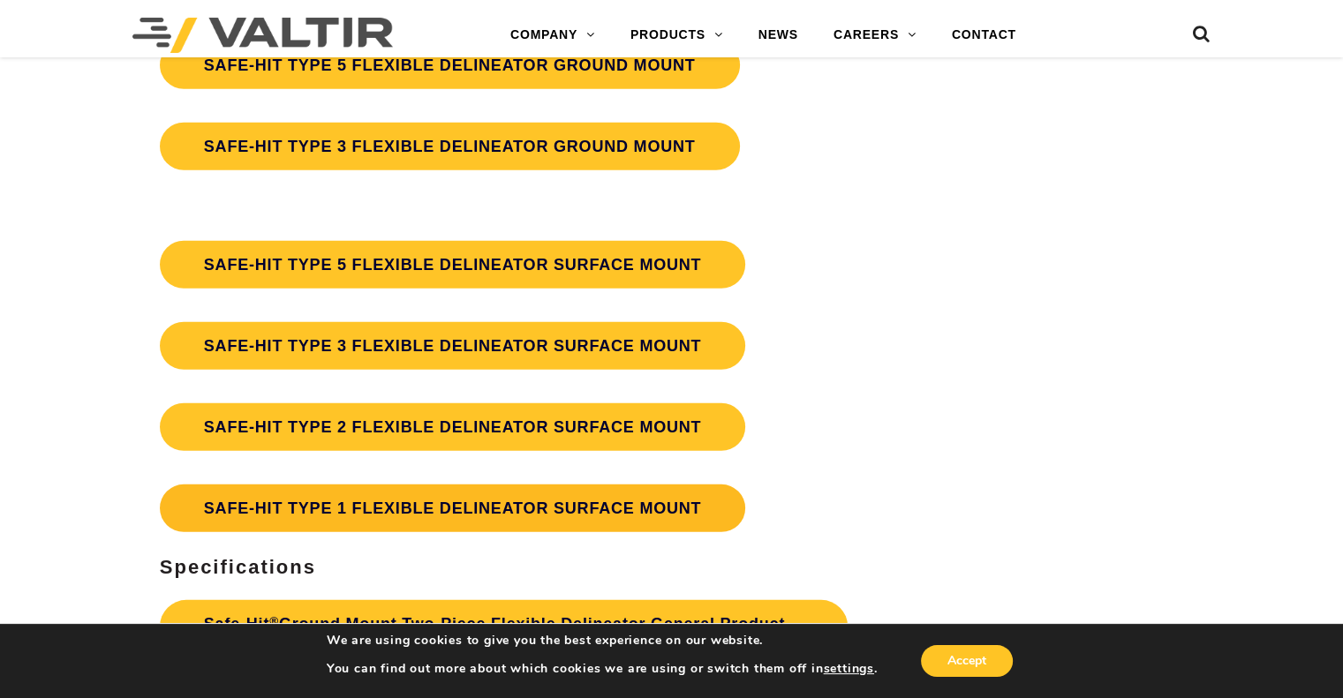
click at [493, 507] on link "SAFE-HIT TYPE 1 FLEXIBLE DELINEATOR SURFACE MOUNT" at bounding box center [453, 509] width 586 height 48
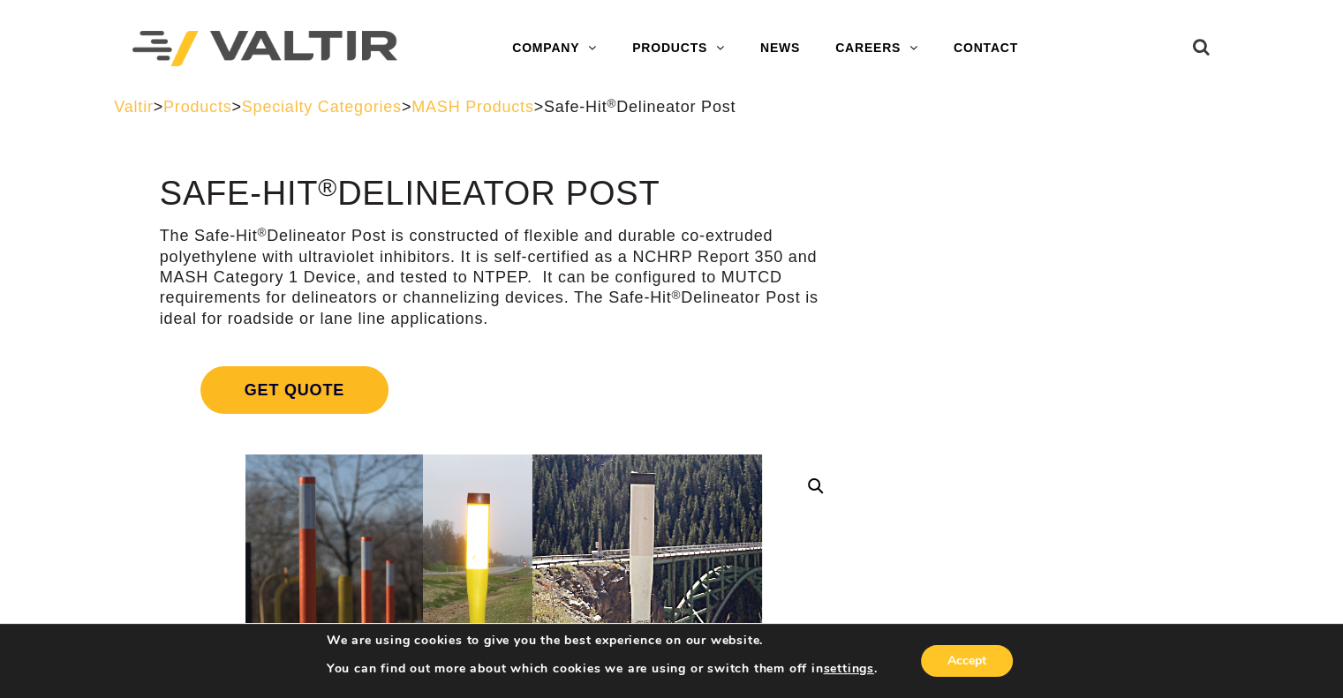
click at [293, 395] on span "Get Quote" at bounding box center [294, 390] width 188 height 48
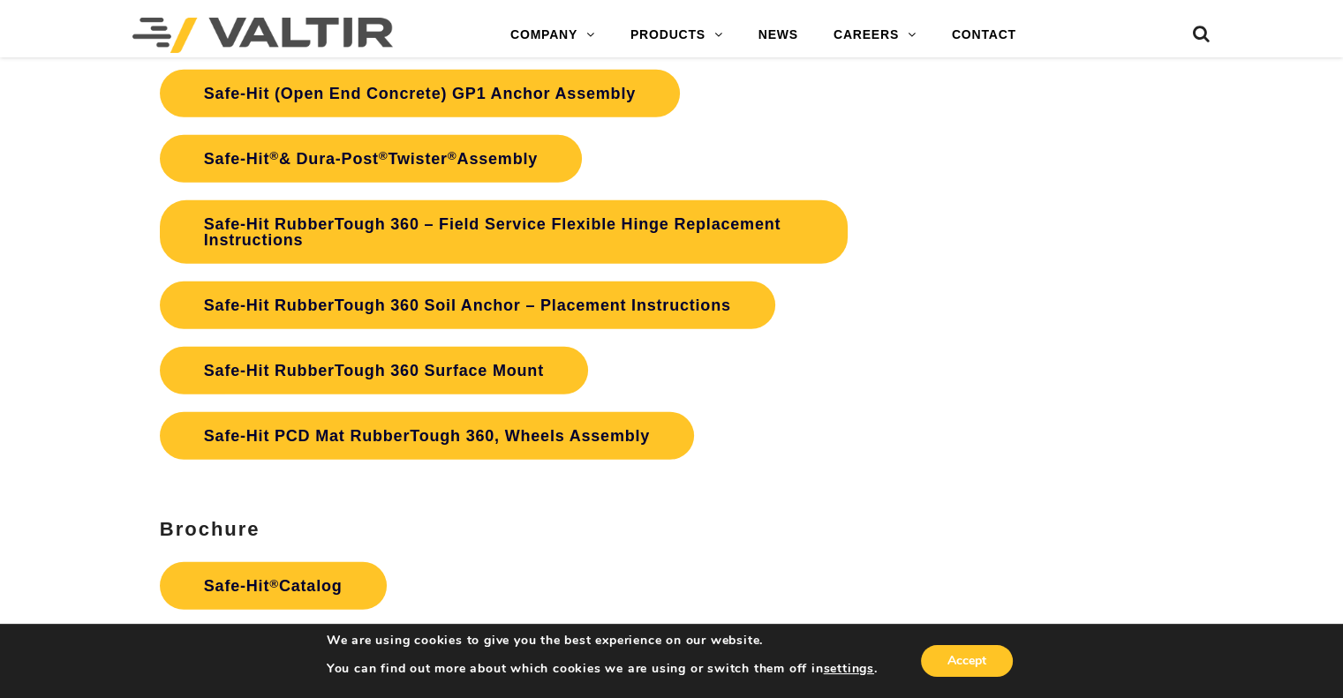
scroll to position [4590, 0]
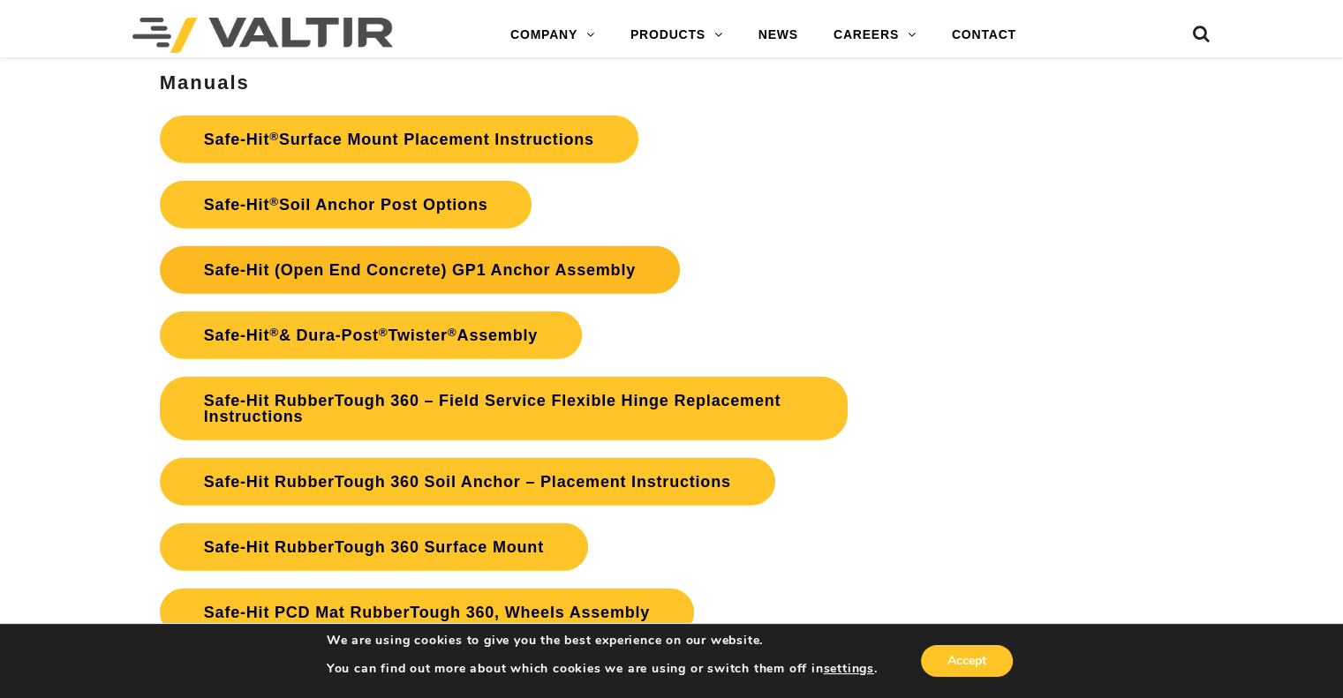
click at [386, 264] on link "Safe-Hit (Open End Concrete) GP1 Anchor Assembly" at bounding box center [420, 270] width 520 height 48
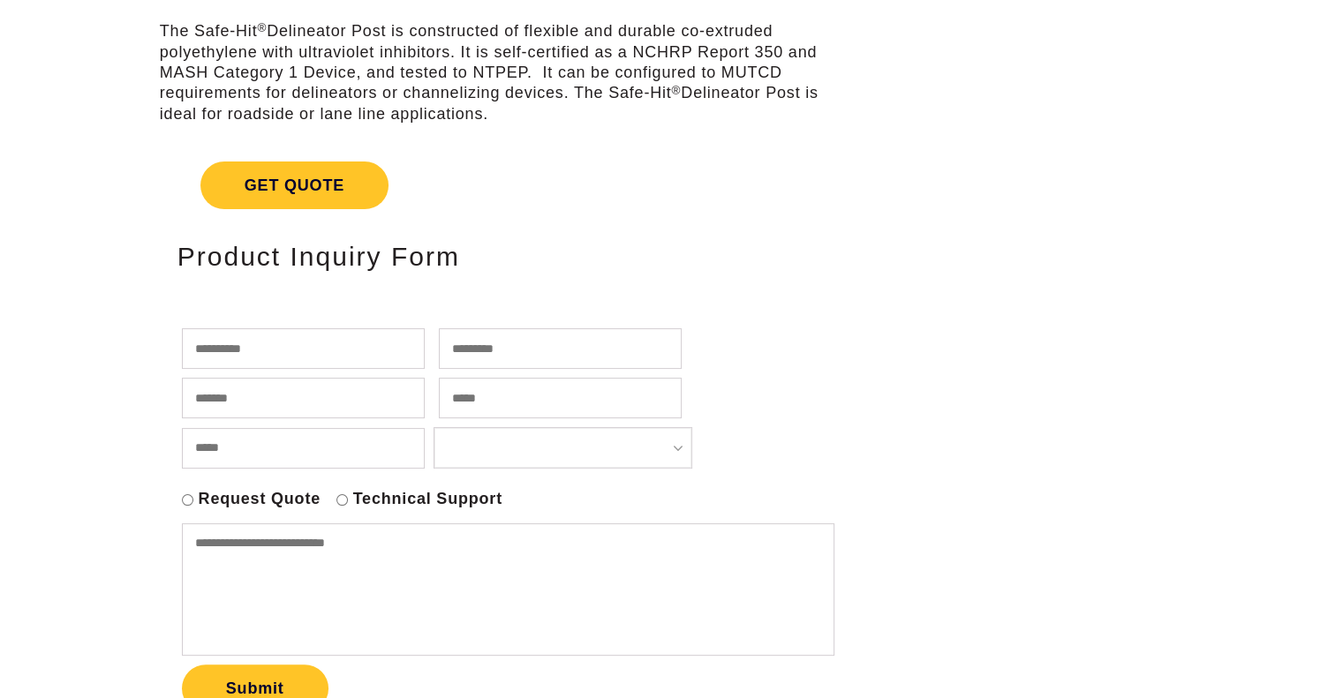
scroll to position [4590, 0]
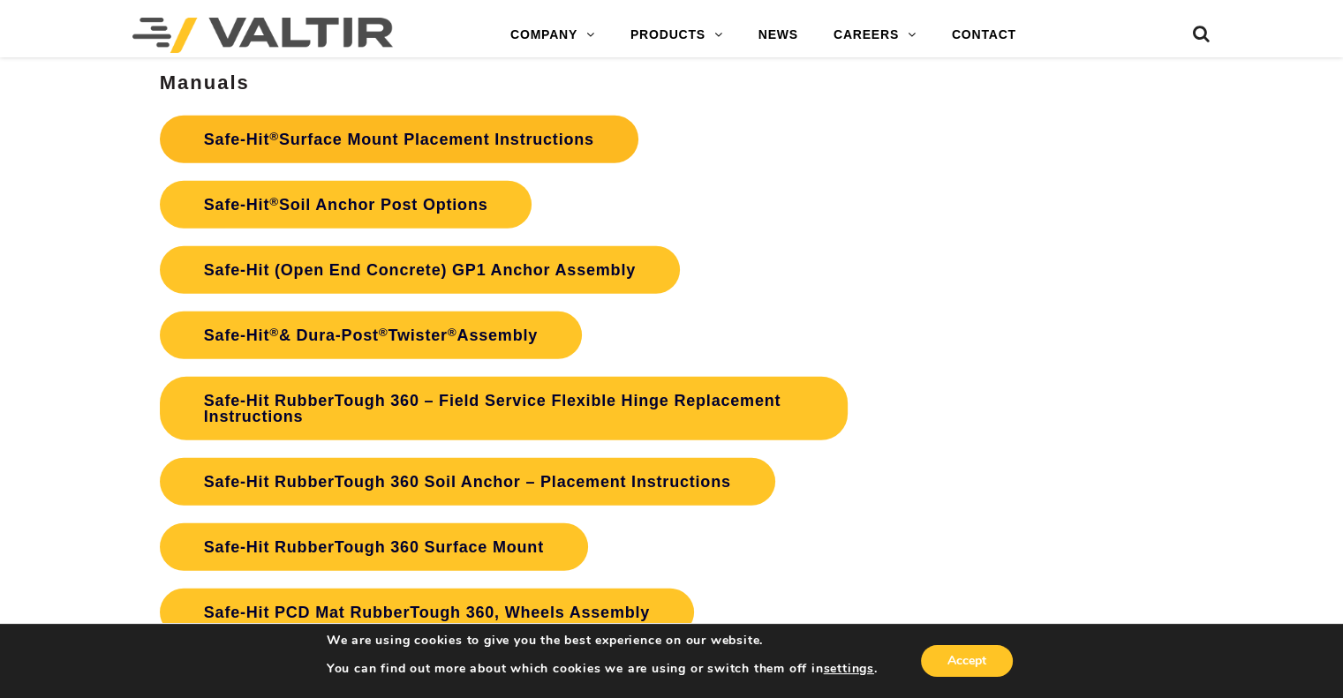
click at [374, 134] on link "Safe-Hit ® Surface Mount Placement Instructions" at bounding box center [399, 140] width 478 height 48
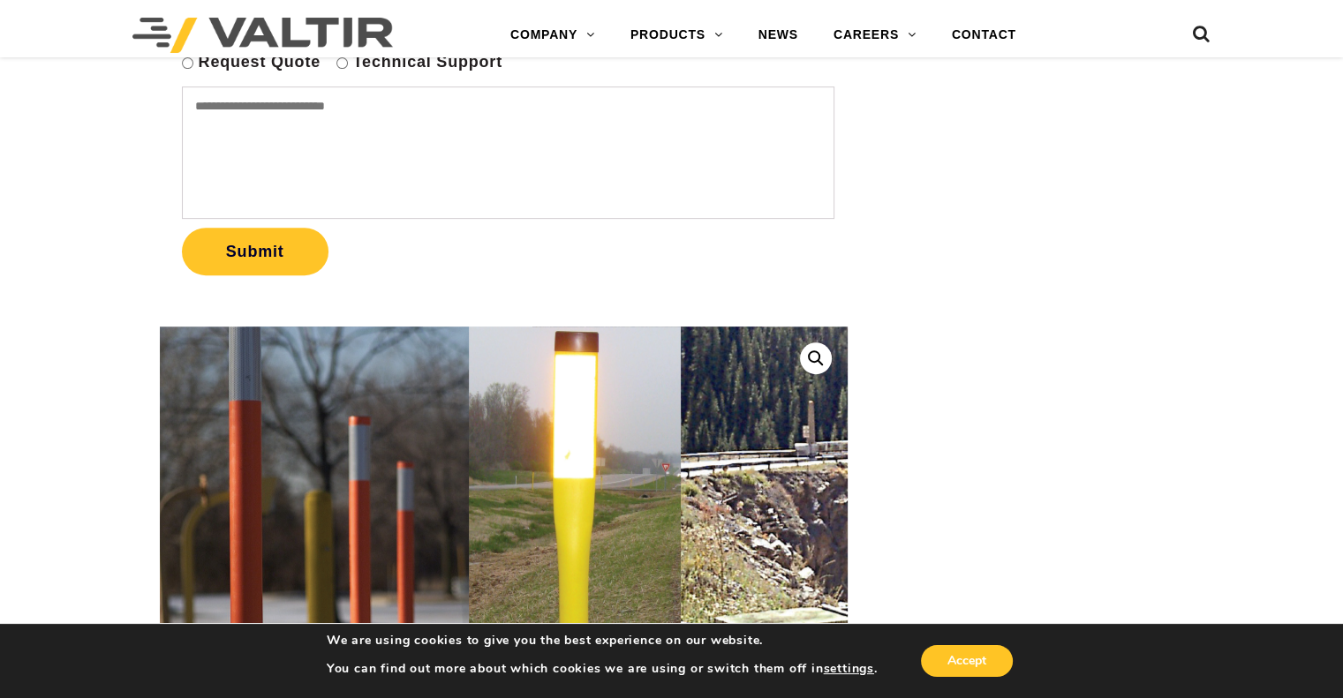
scroll to position [618, 0]
